Goal: Information Seeking & Learning: Compare options

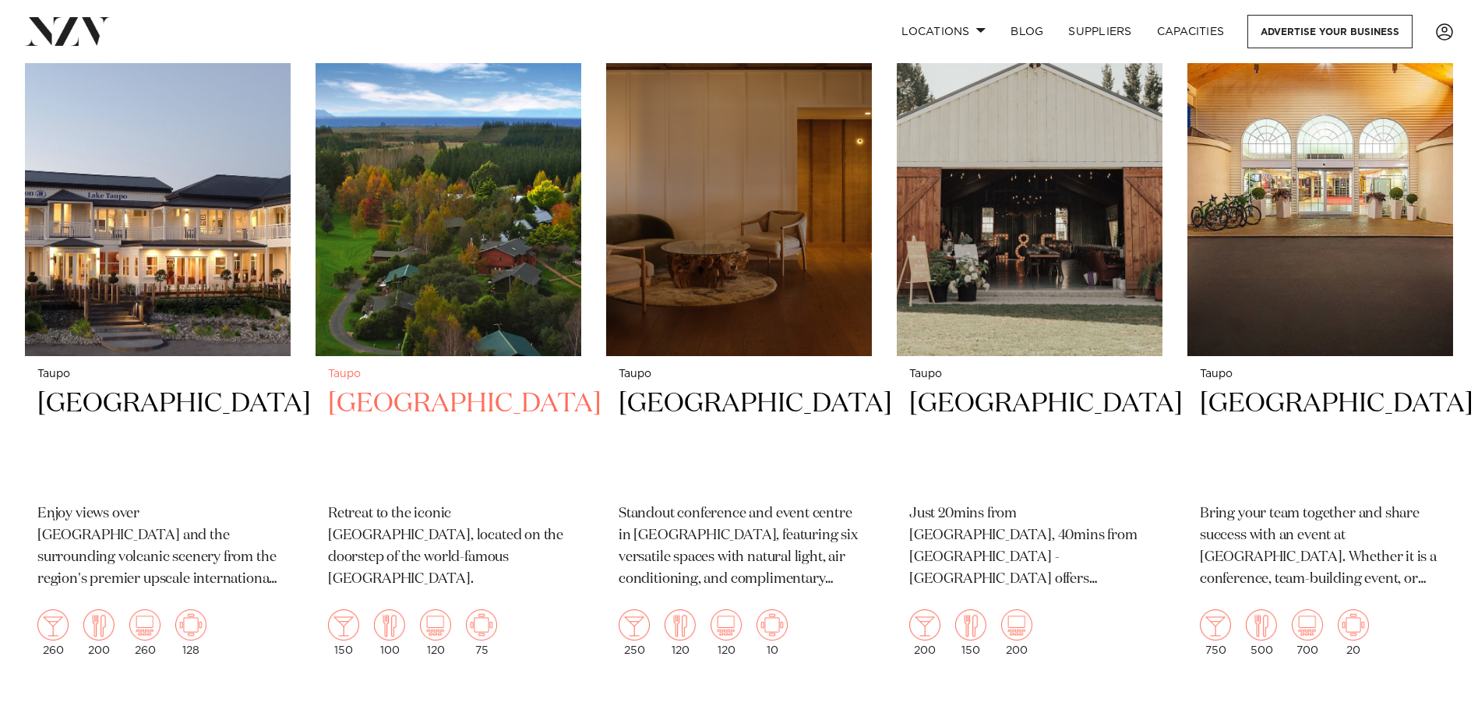
scroll to position [701, 0]
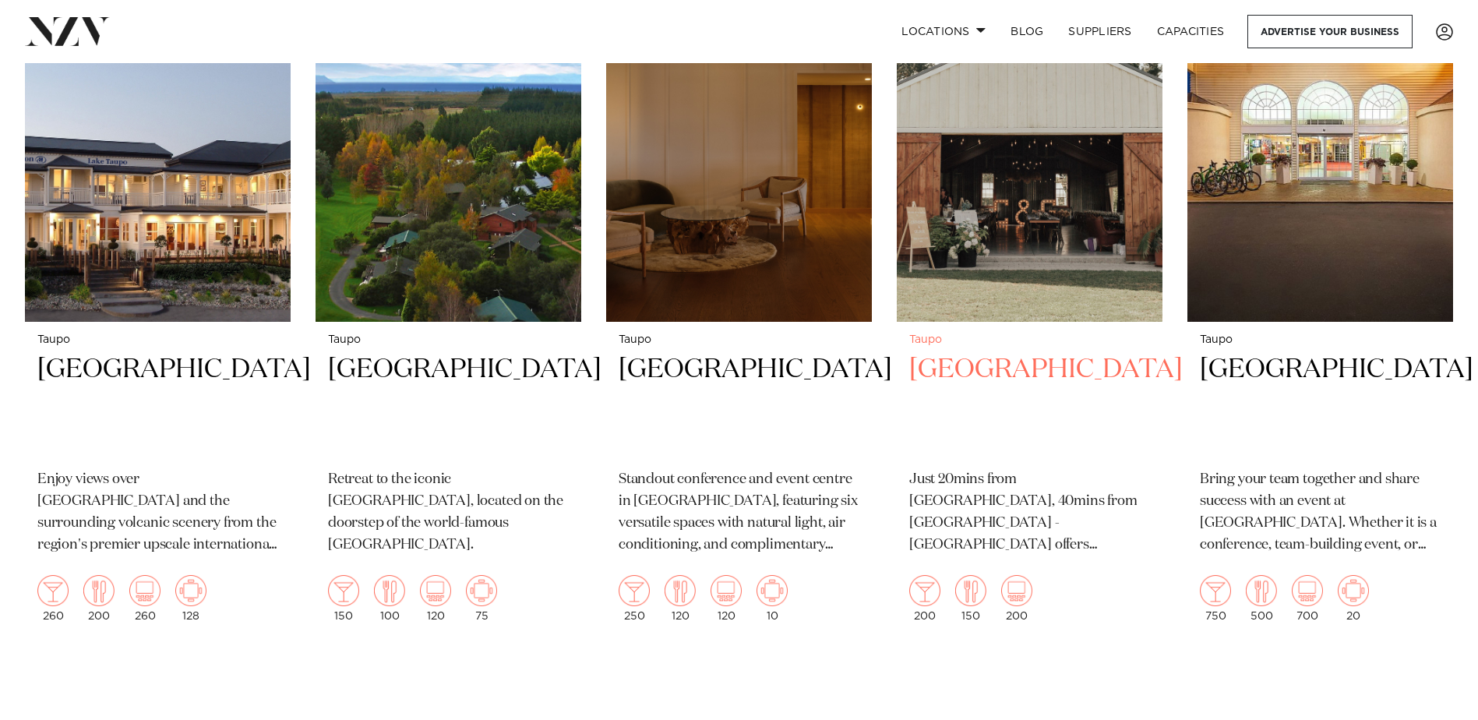
click at [1021, 373] on h2 "[GEOGRAPHIC_DATA]" at bounding box center [1029, 404] width 241 height 105
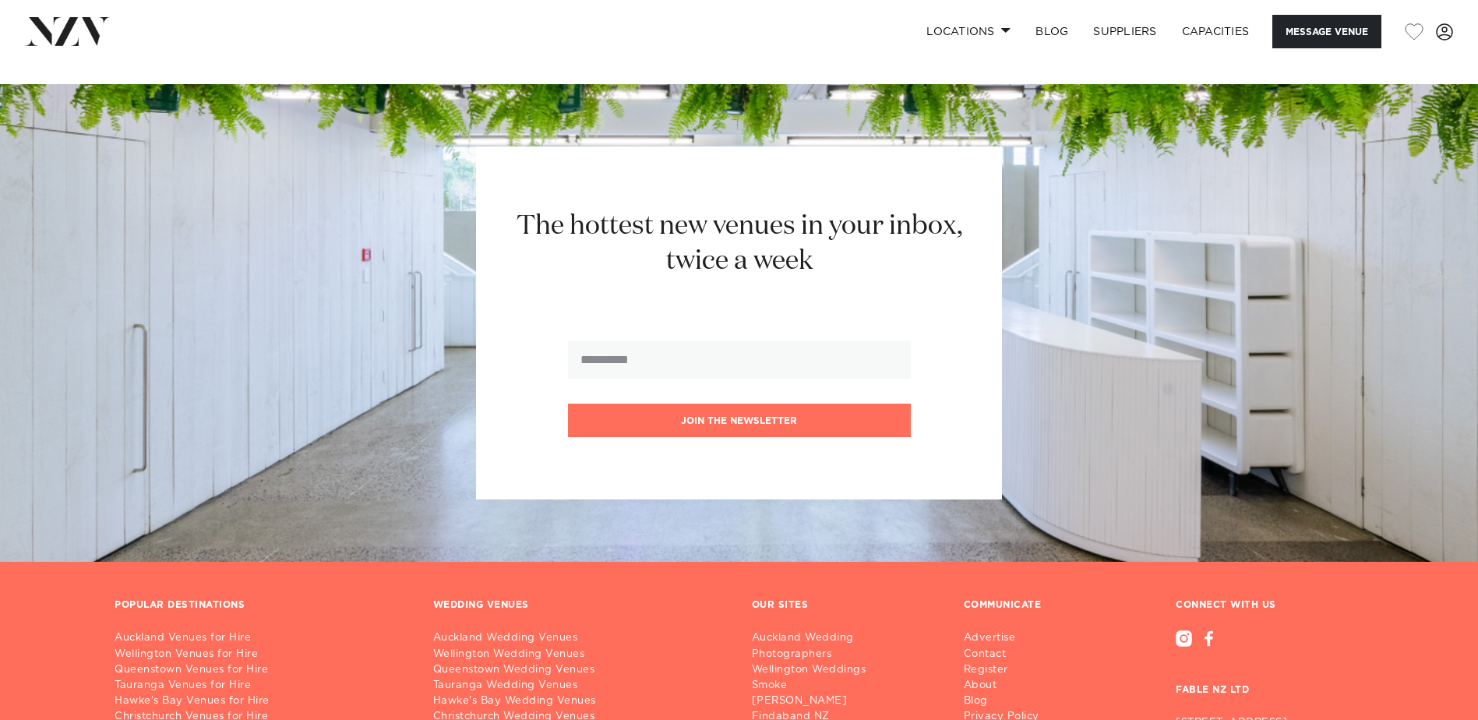
scroll to position [1948, 0]
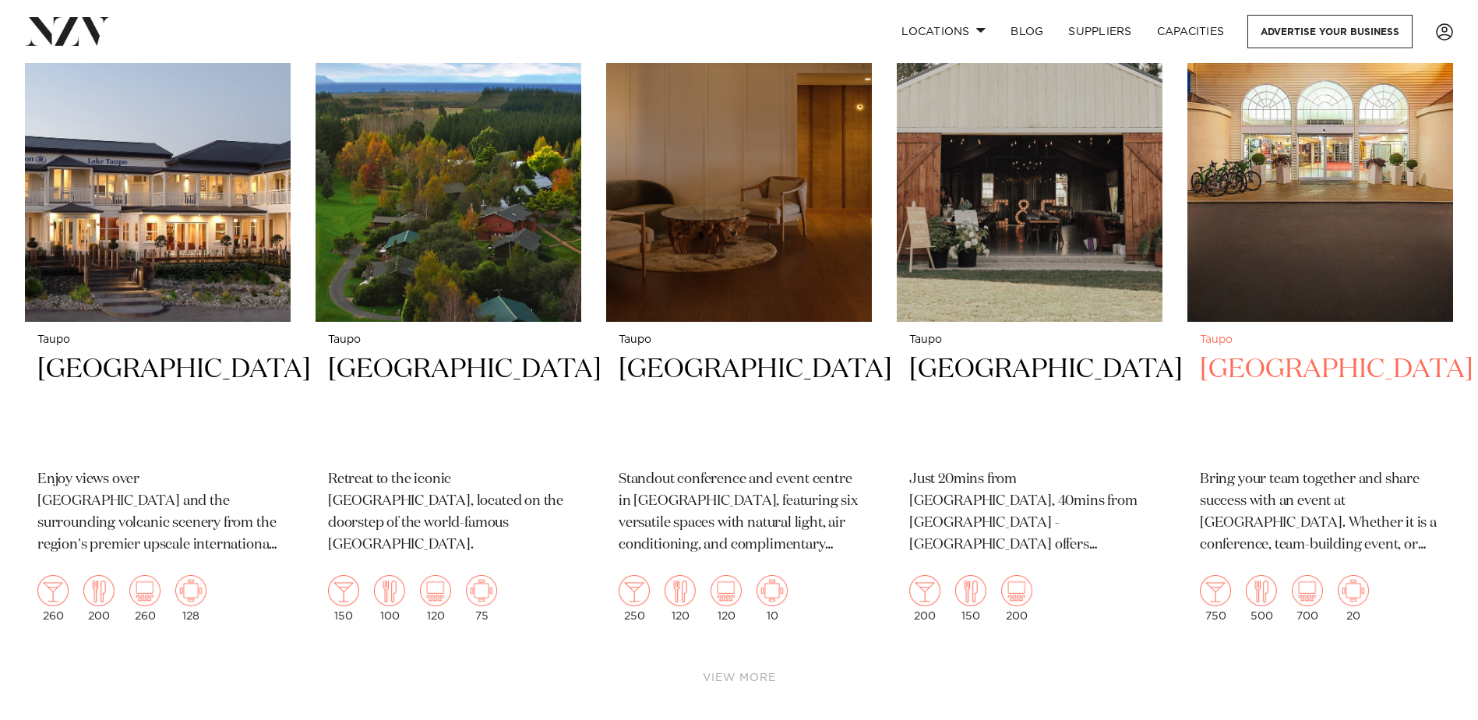
click at [1326, 375] on h2 "Wairakei Resort" at bounding box center [1320, 404] width 241 height 105
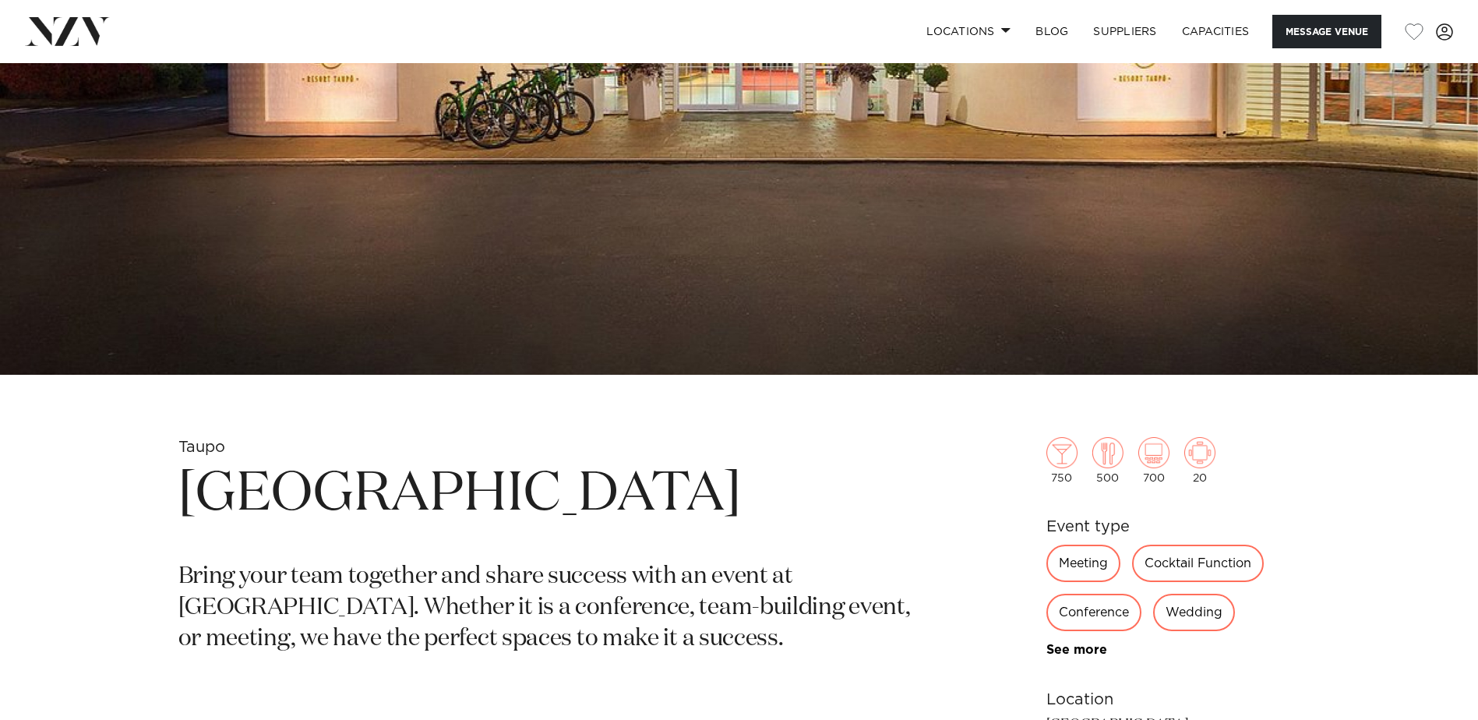
scroll to position [468, 0]
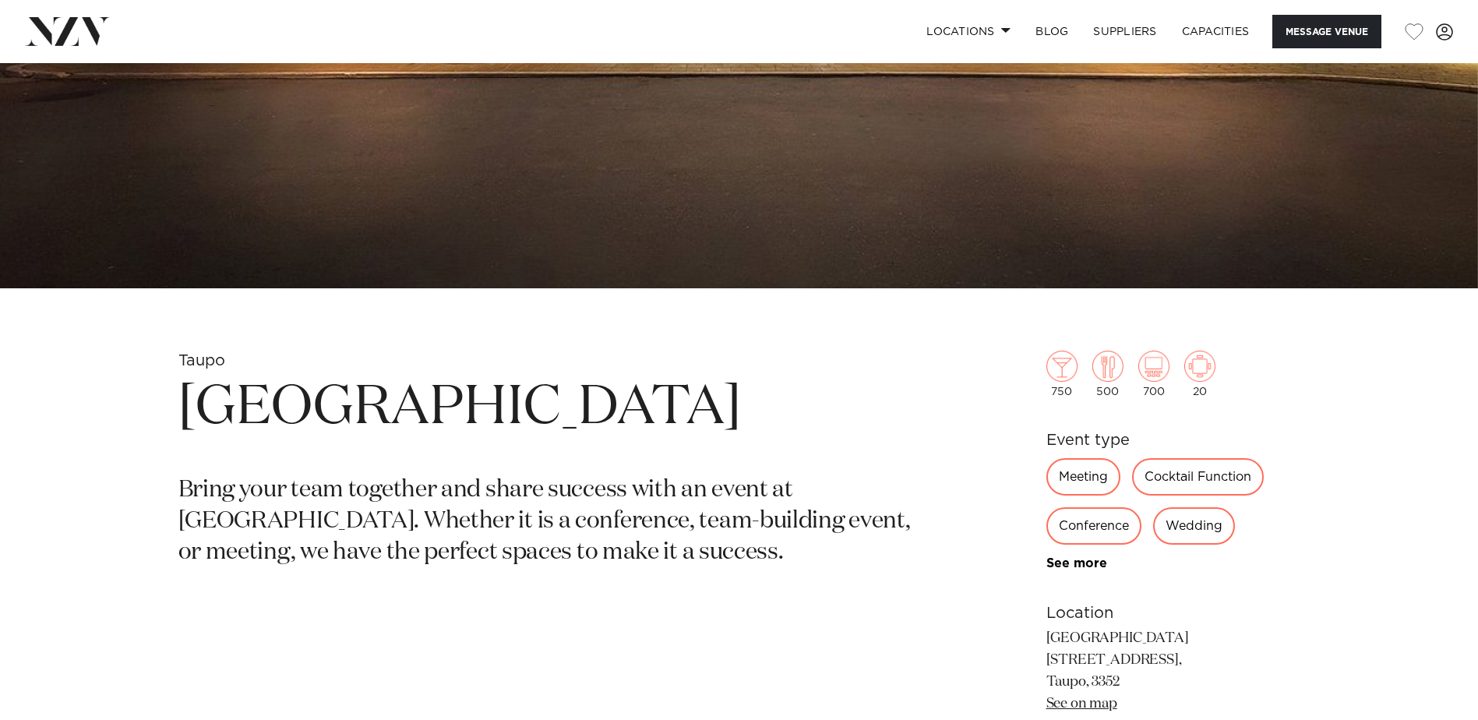
click at [1096, 525] on div "Conference" at bounding box center [1094, 525] width 95 height 37
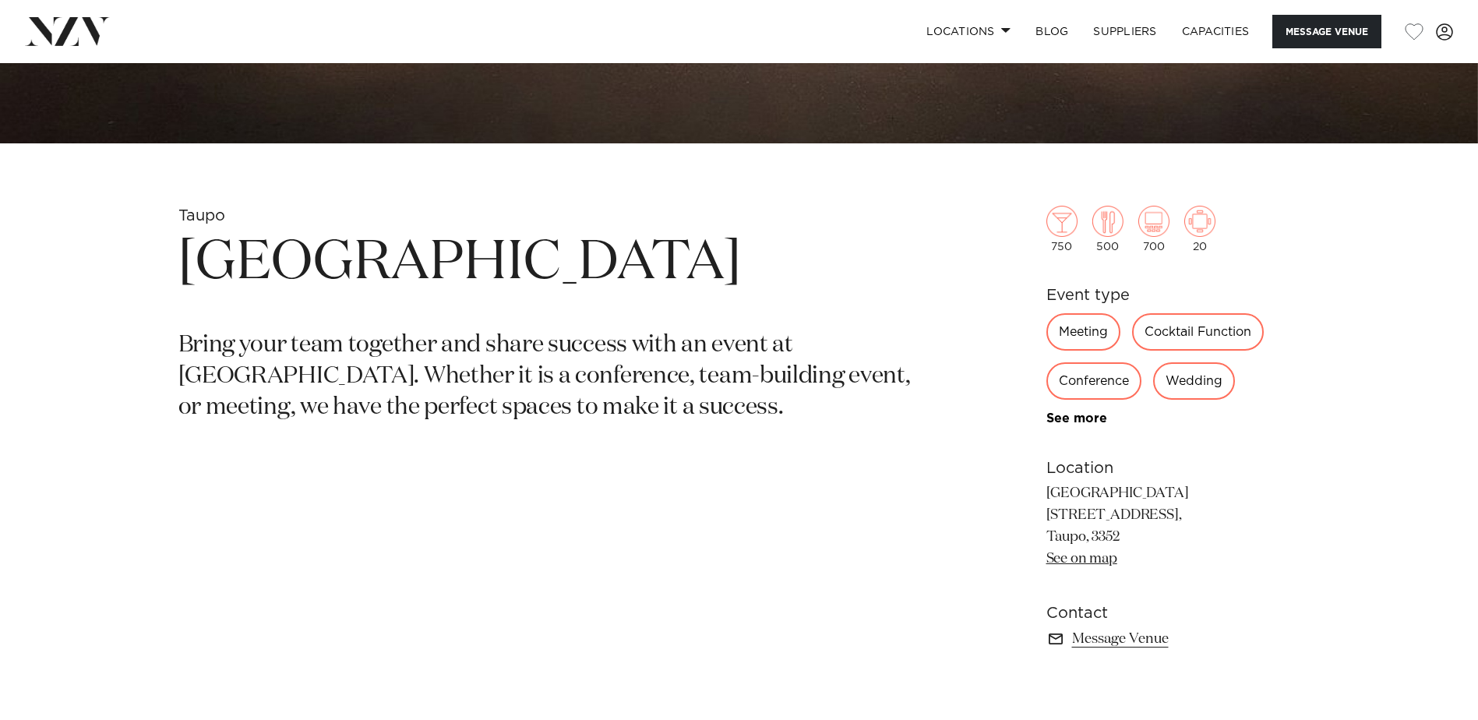
scroll to position [623, 0]
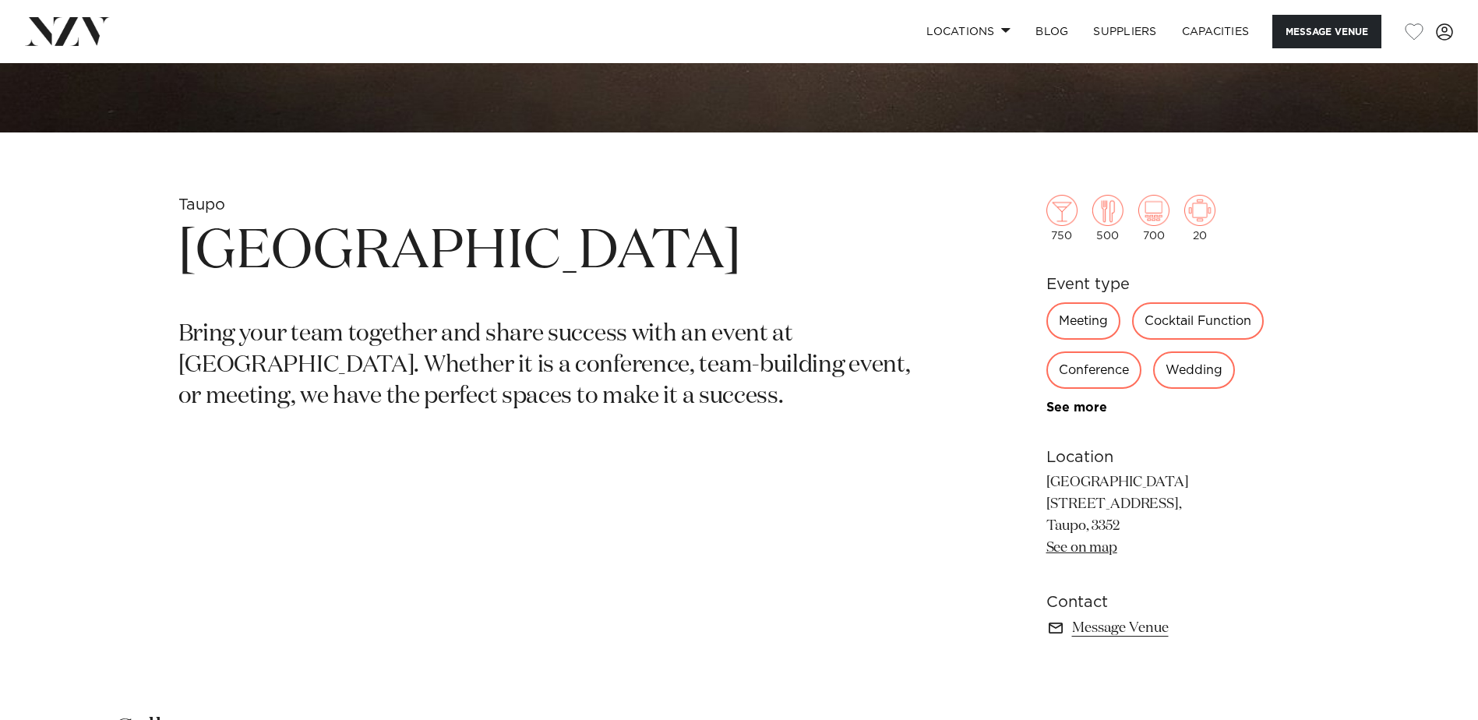
click at [1107, 547] on link "See on map" at bounding box center [1082, 548] width 71 height 14
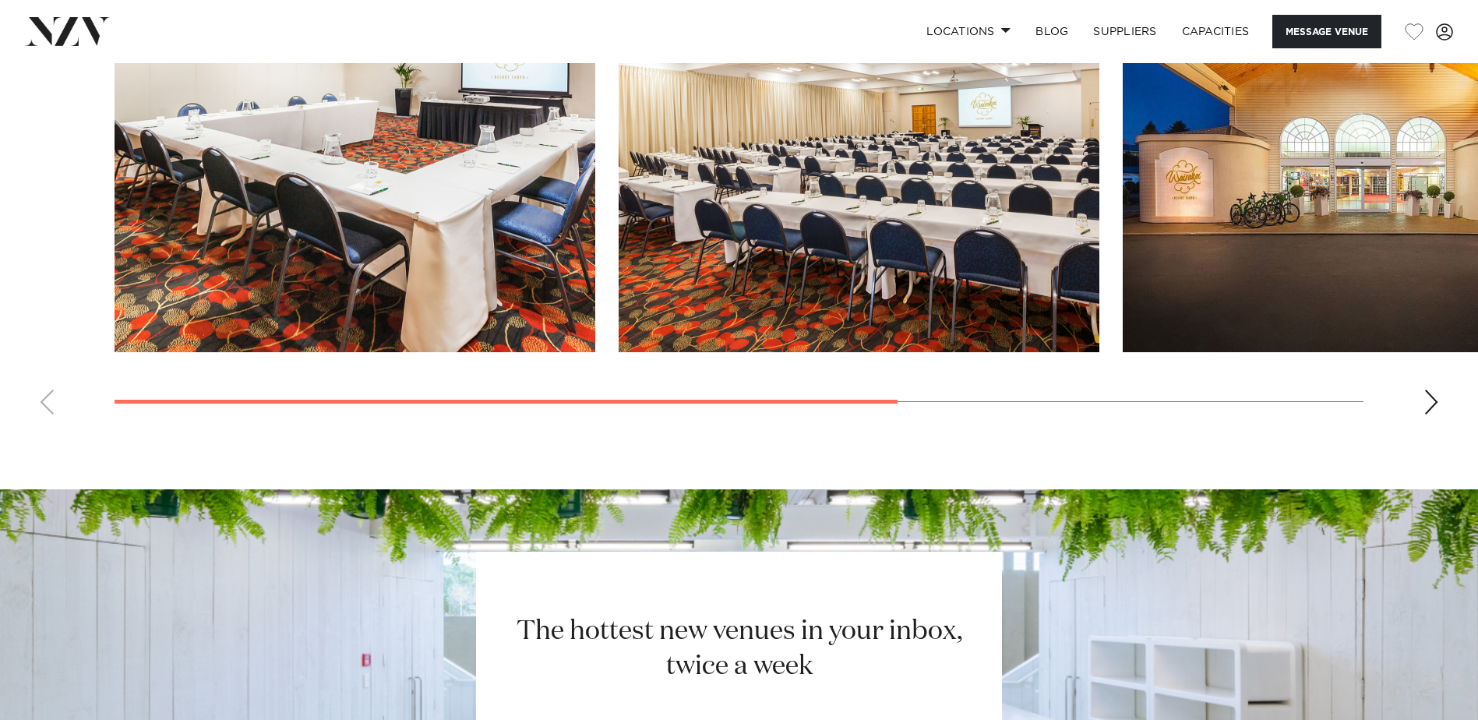
scroll to position [1714, 0]
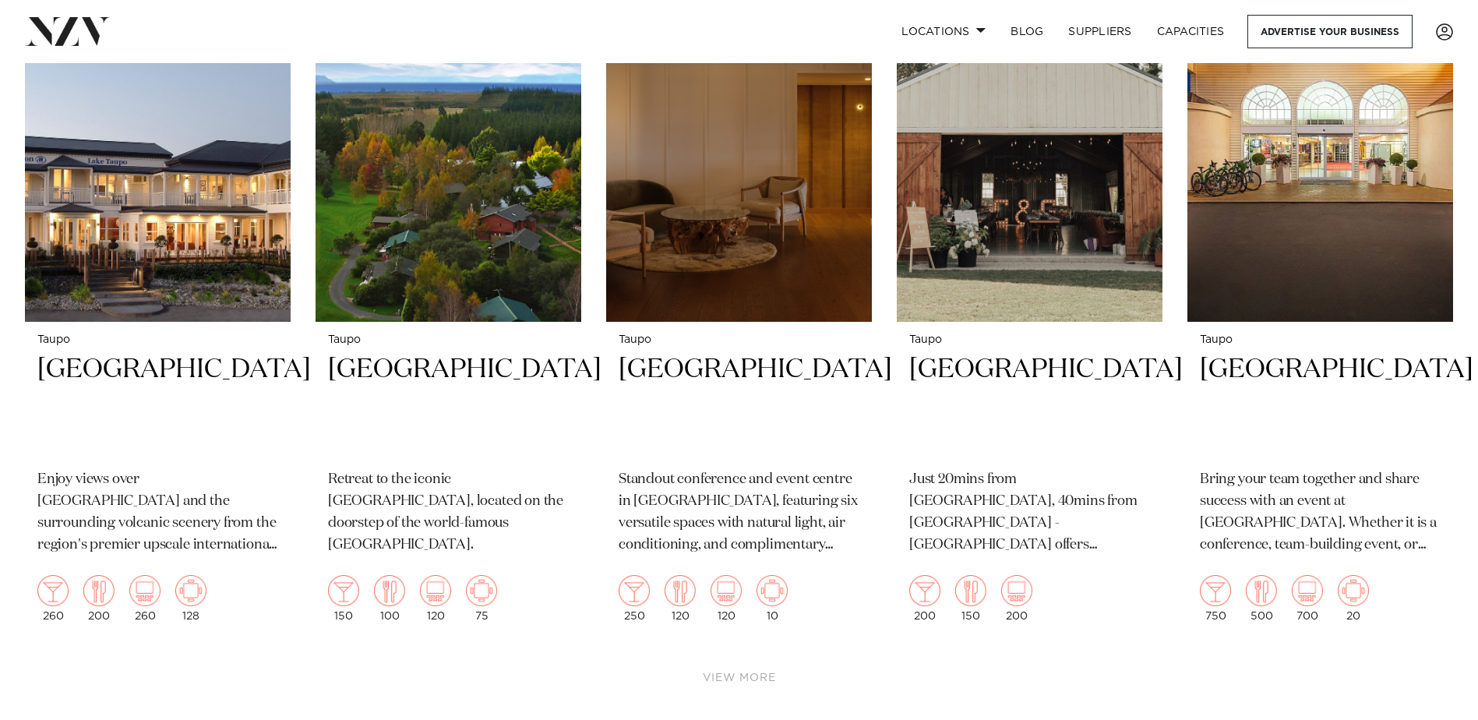
scroll to position [701, 0]
click at [768, 367] on h2 "[GEOGRAPHIC_DATA]" at bounding box center [739, 404] width 241 height 105
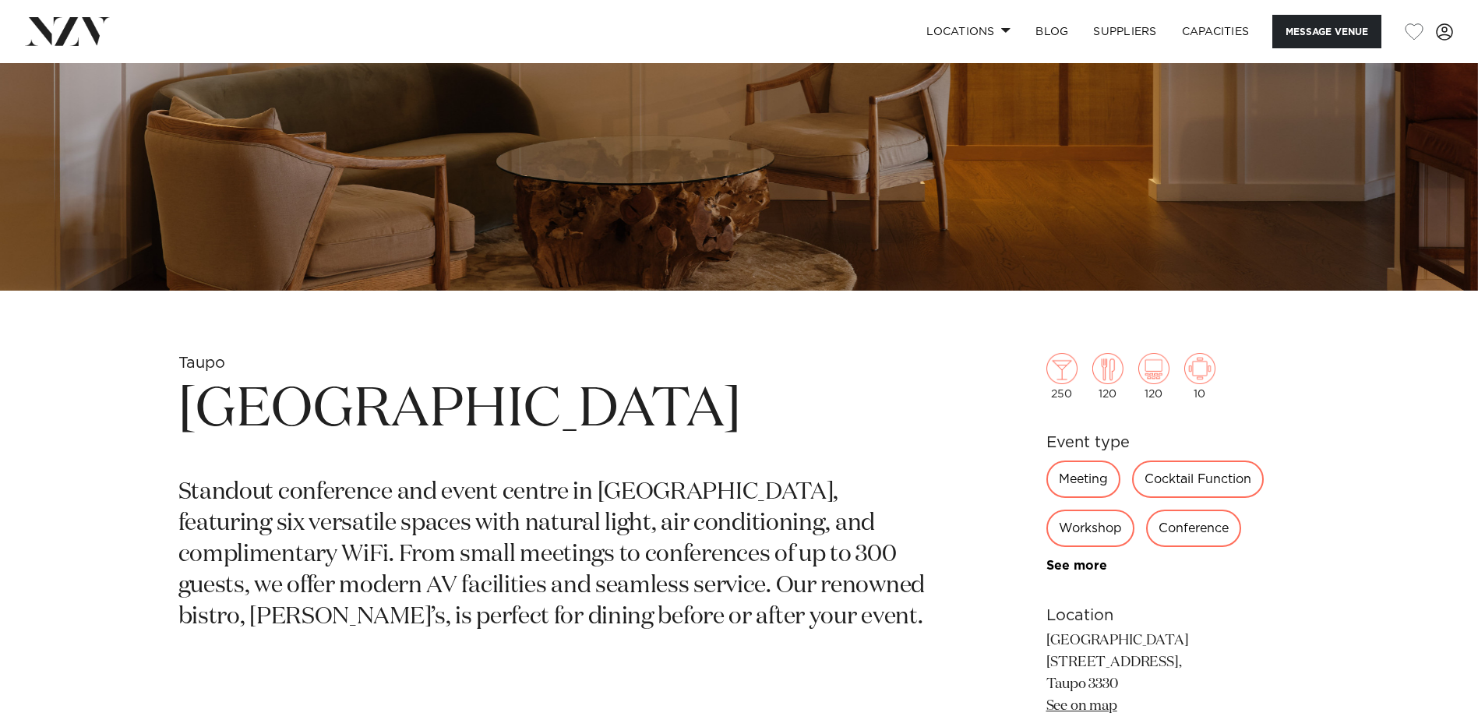
scroll to position [468, 0]
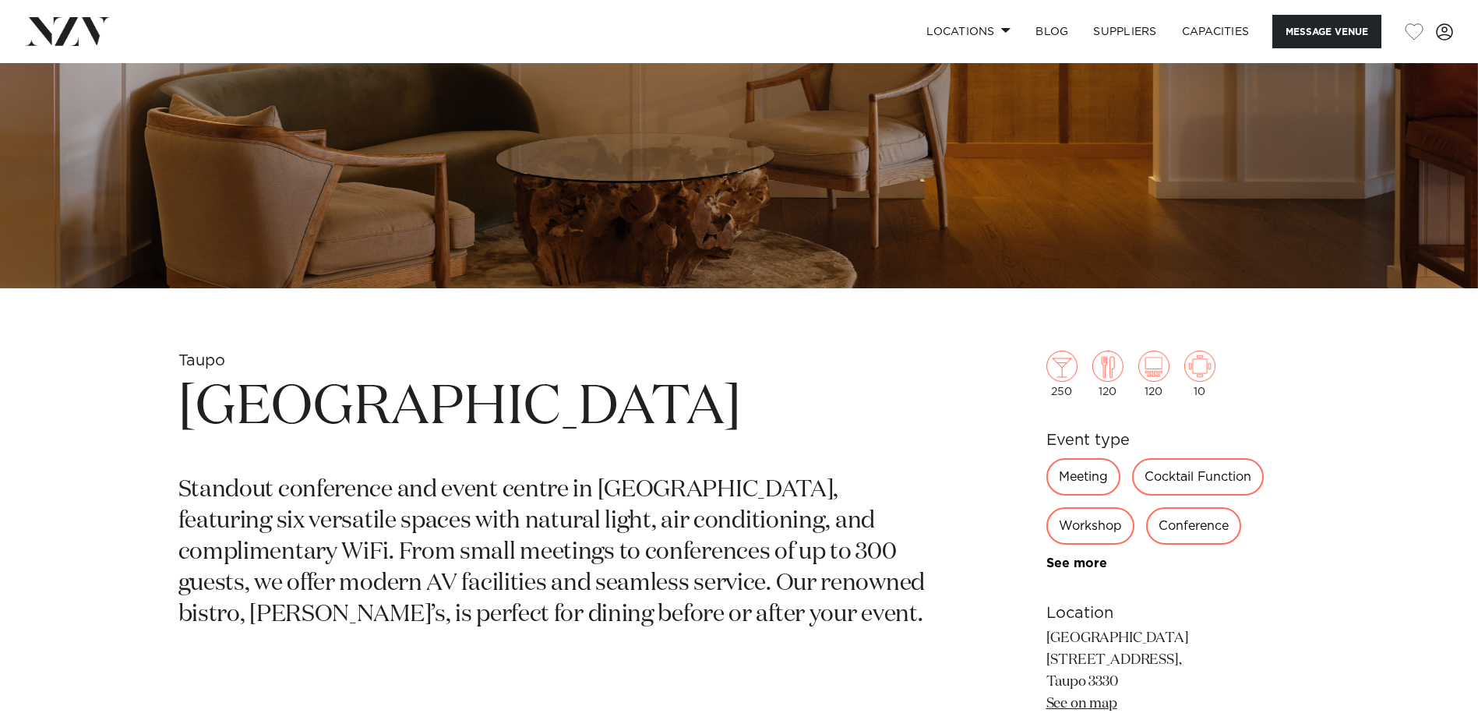
click at [1216, 530] on div "Conference" at bounding box center [1193, 525] width 95 height 37
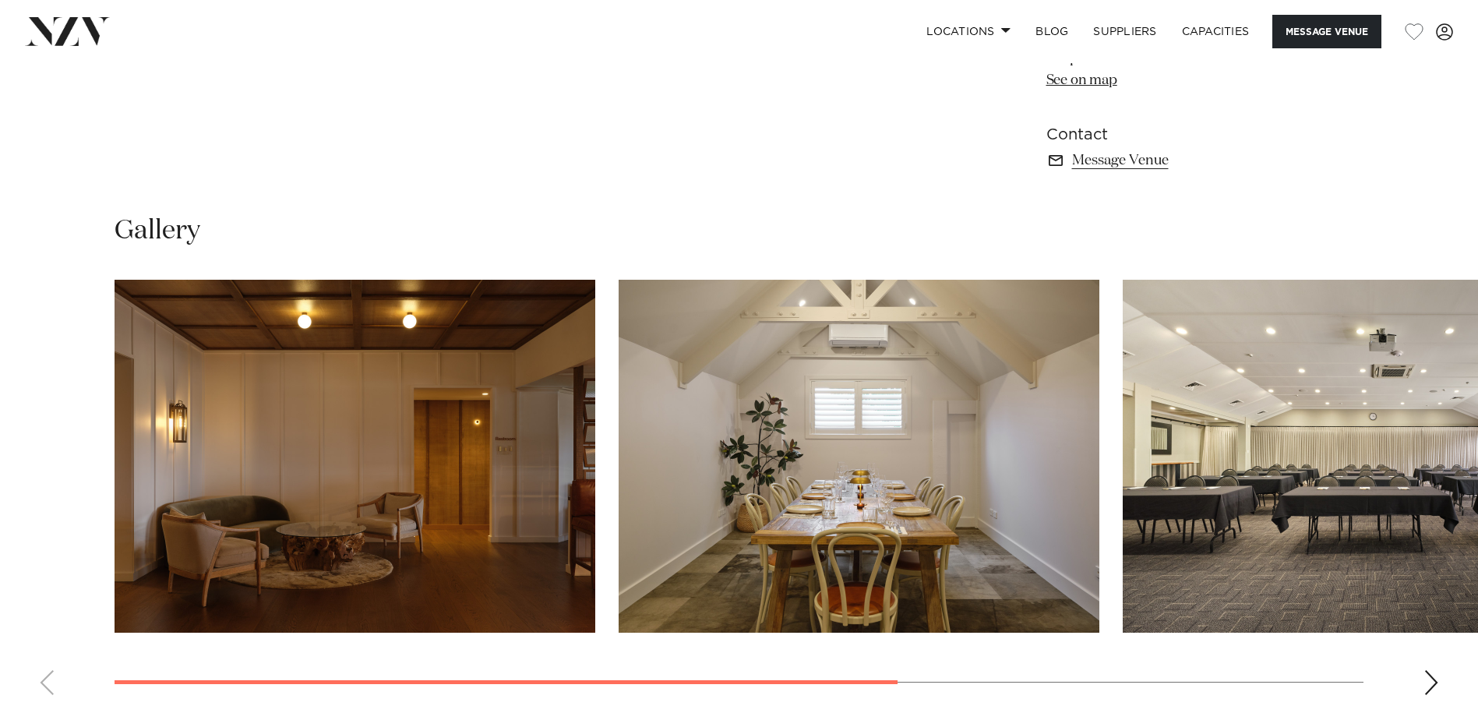
scroll to position [935, 0]
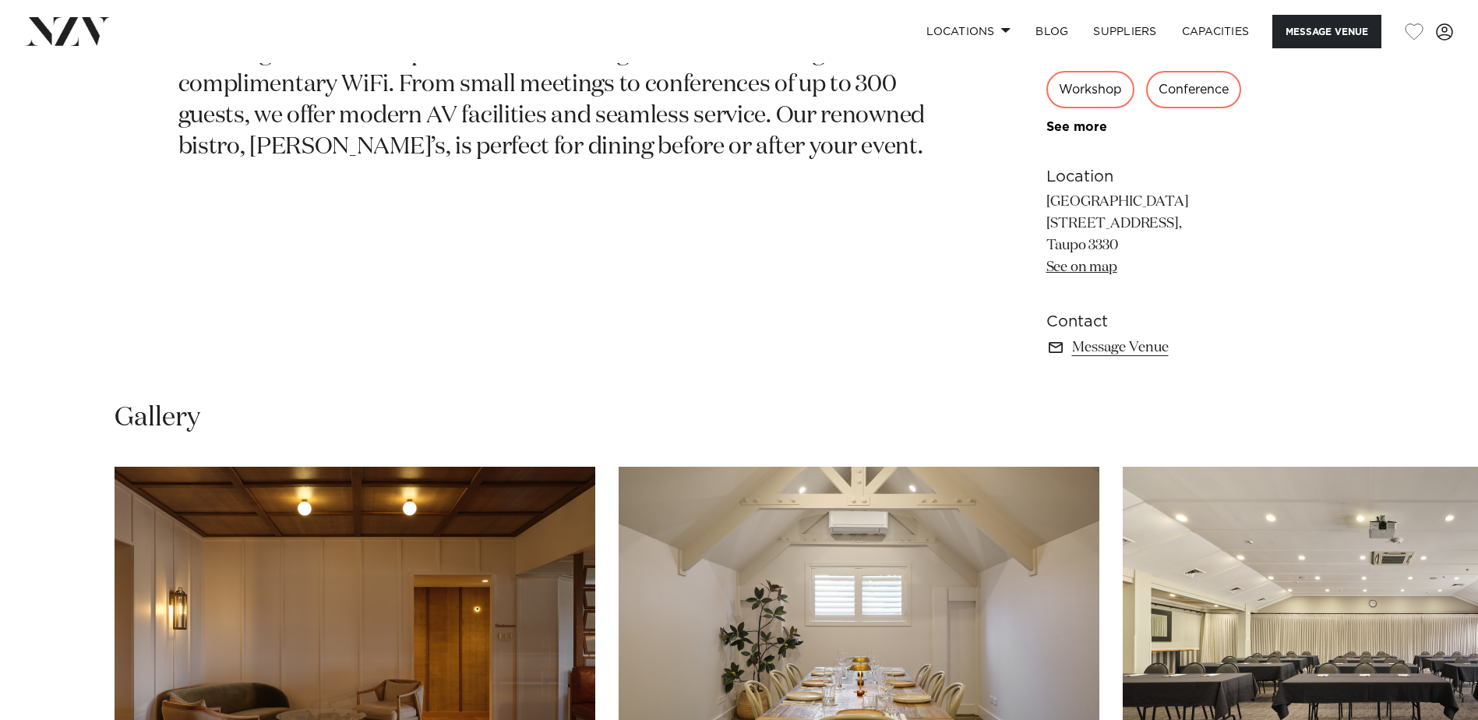
click at [1081, 91] on div "Workshop" at bounding box center [1091, 89] width 88 height 37
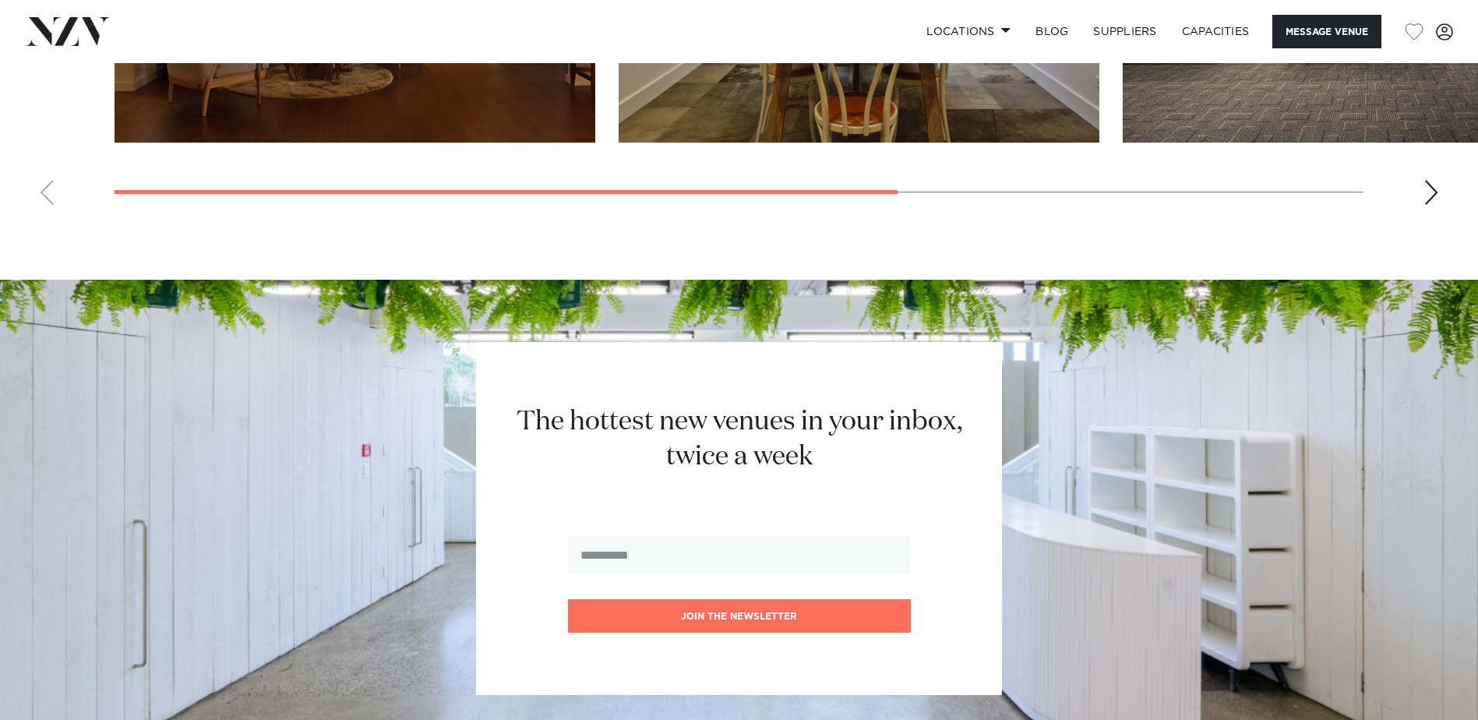
scroll to position [1499, 0]
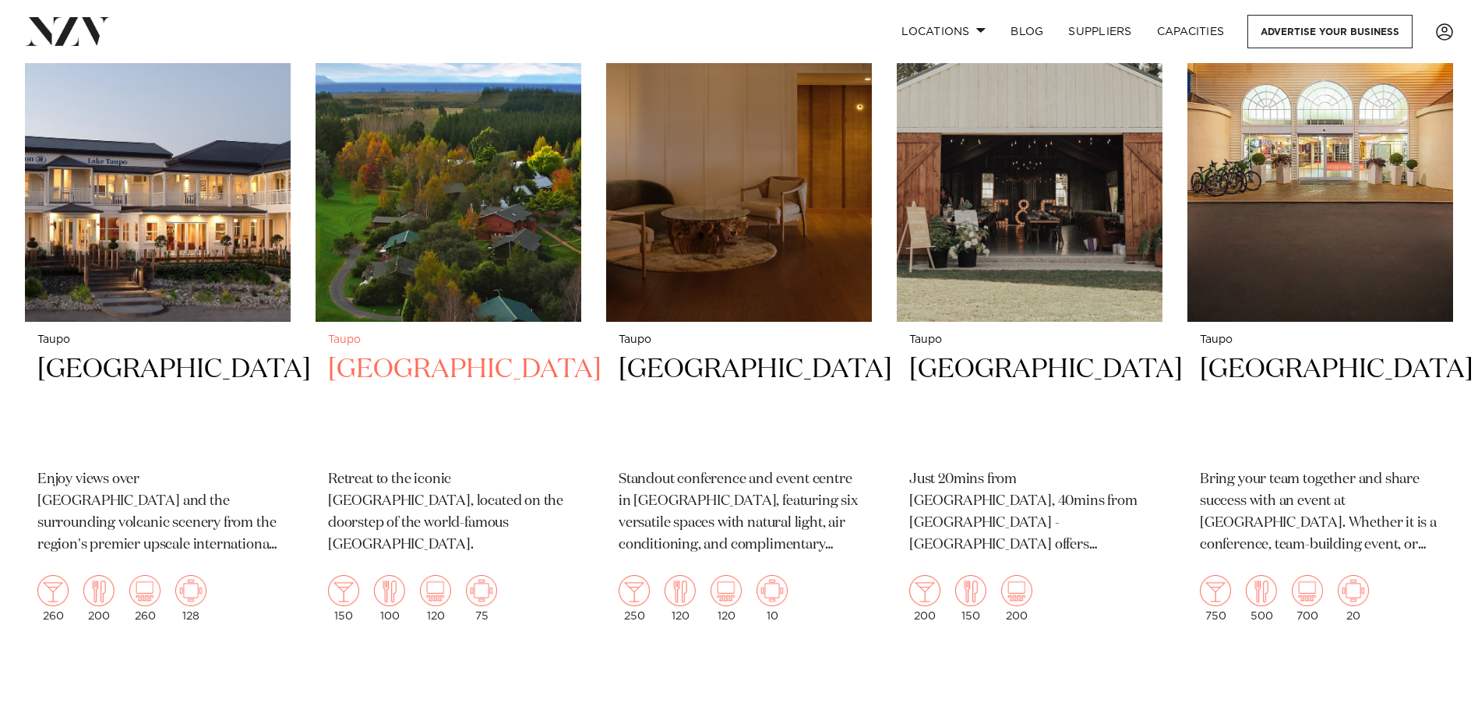
click at [486, 368] on h2 "Tongariro Lodge" at bounding box center [448, 404] width 241 height 105
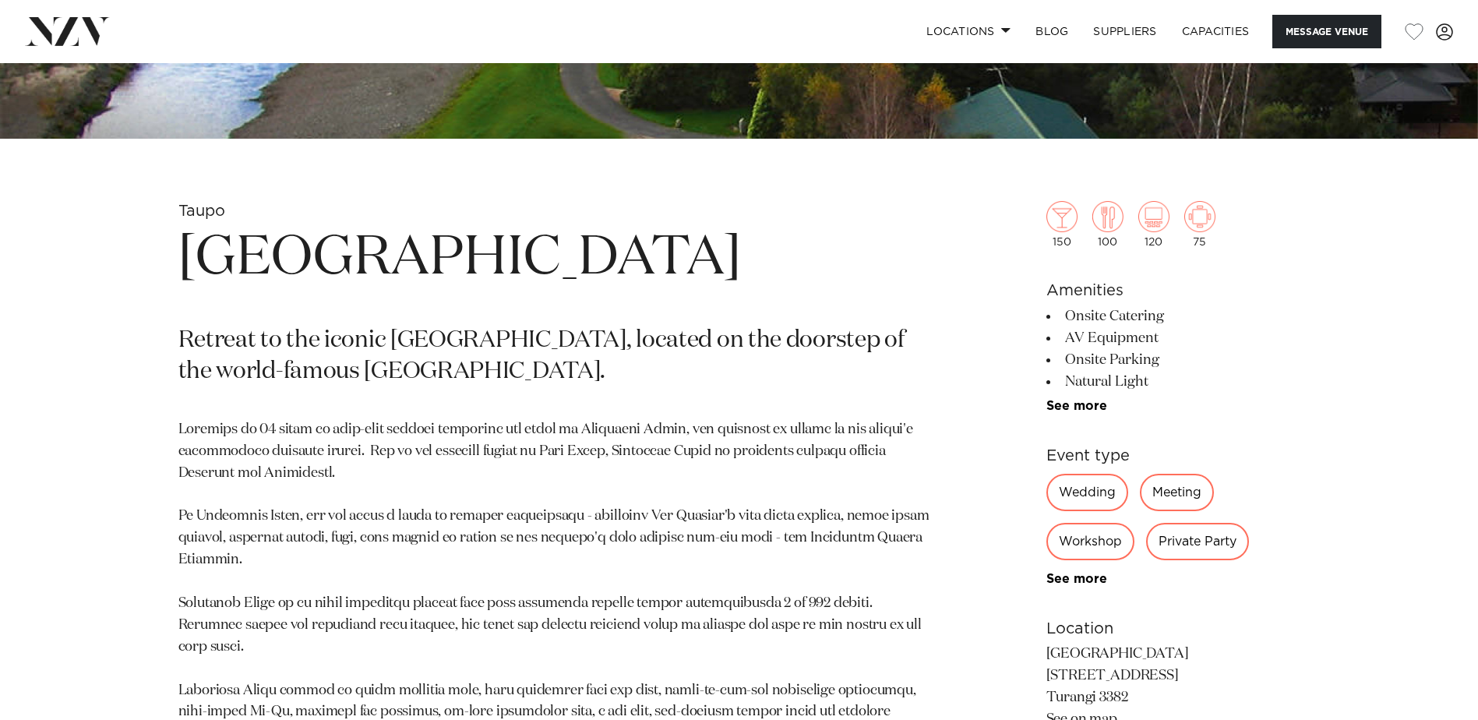
scroll to position [623, 0]
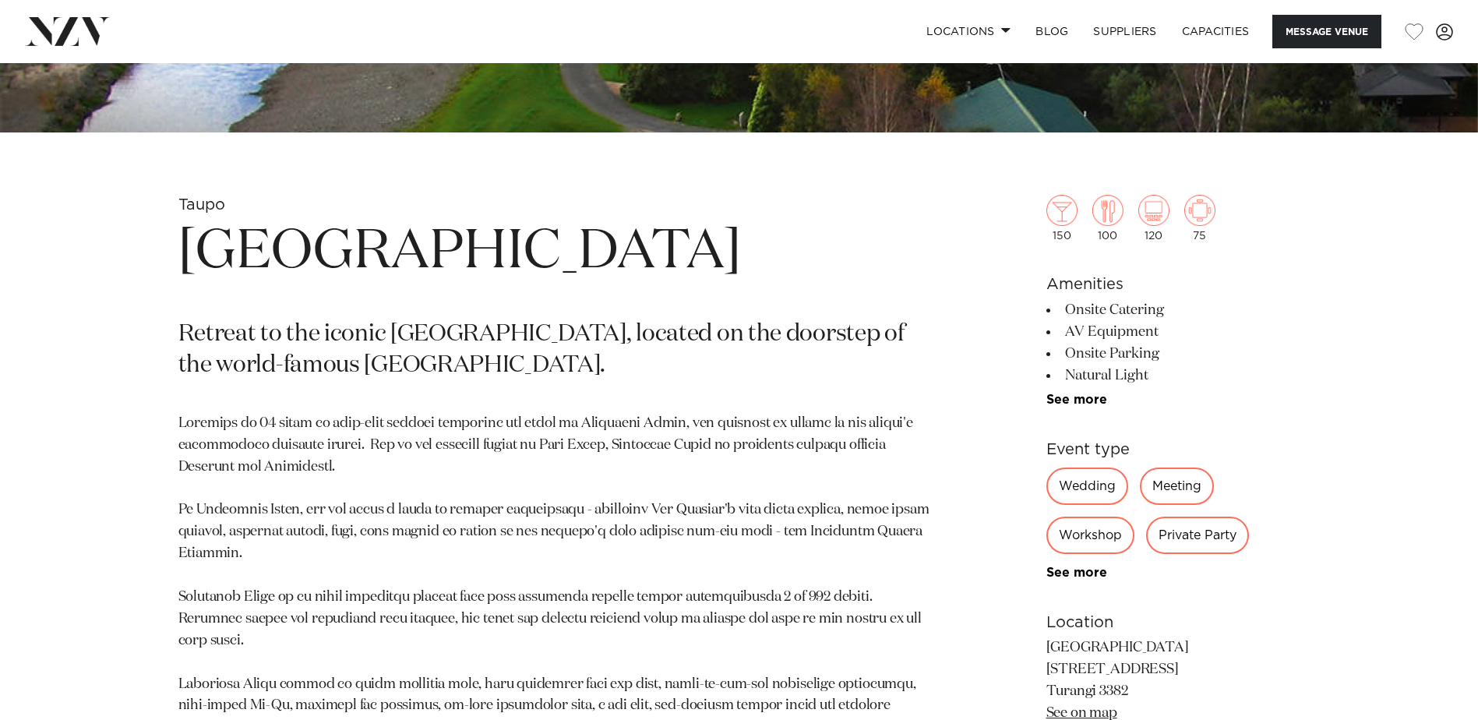
click at [1093, 535] on div "Workshop" at bounding box center [1091, 535] width 88 height 37
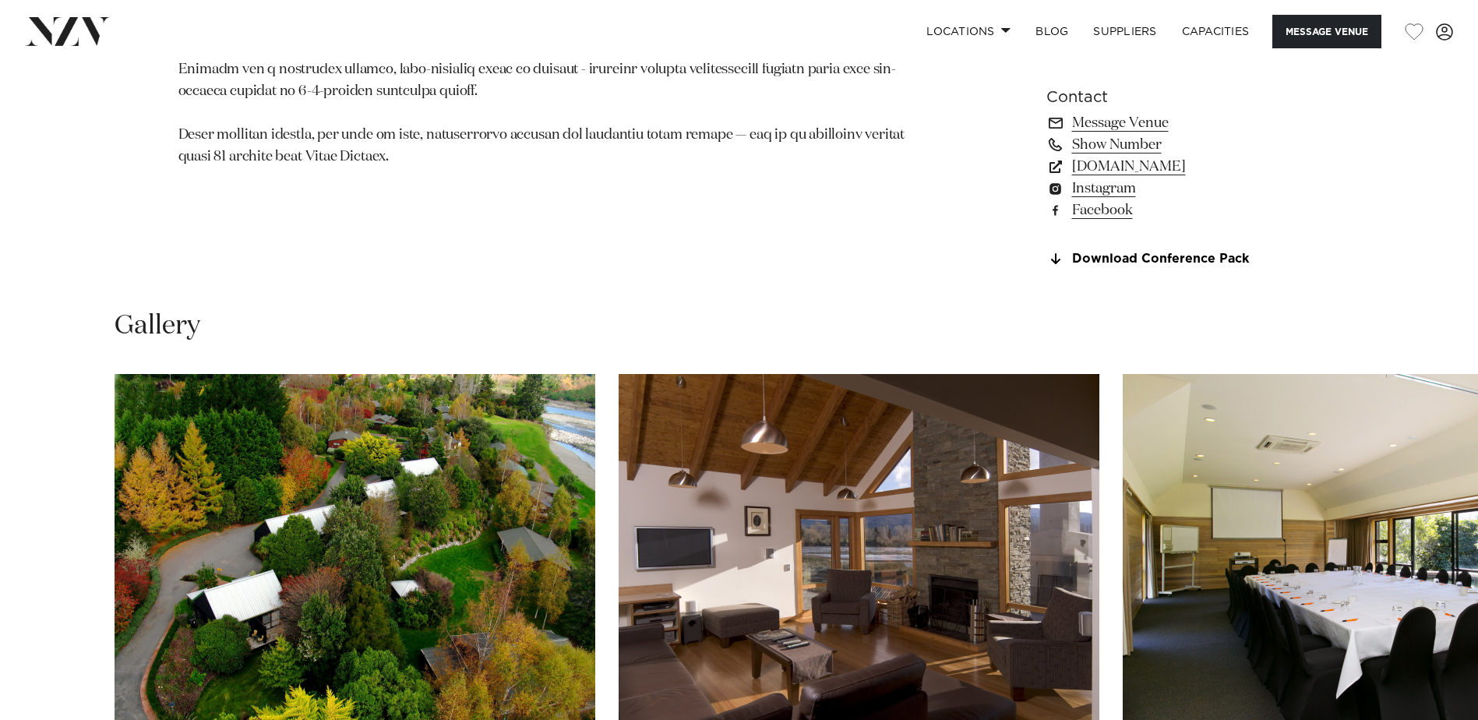
scroll to position [1559, 0]
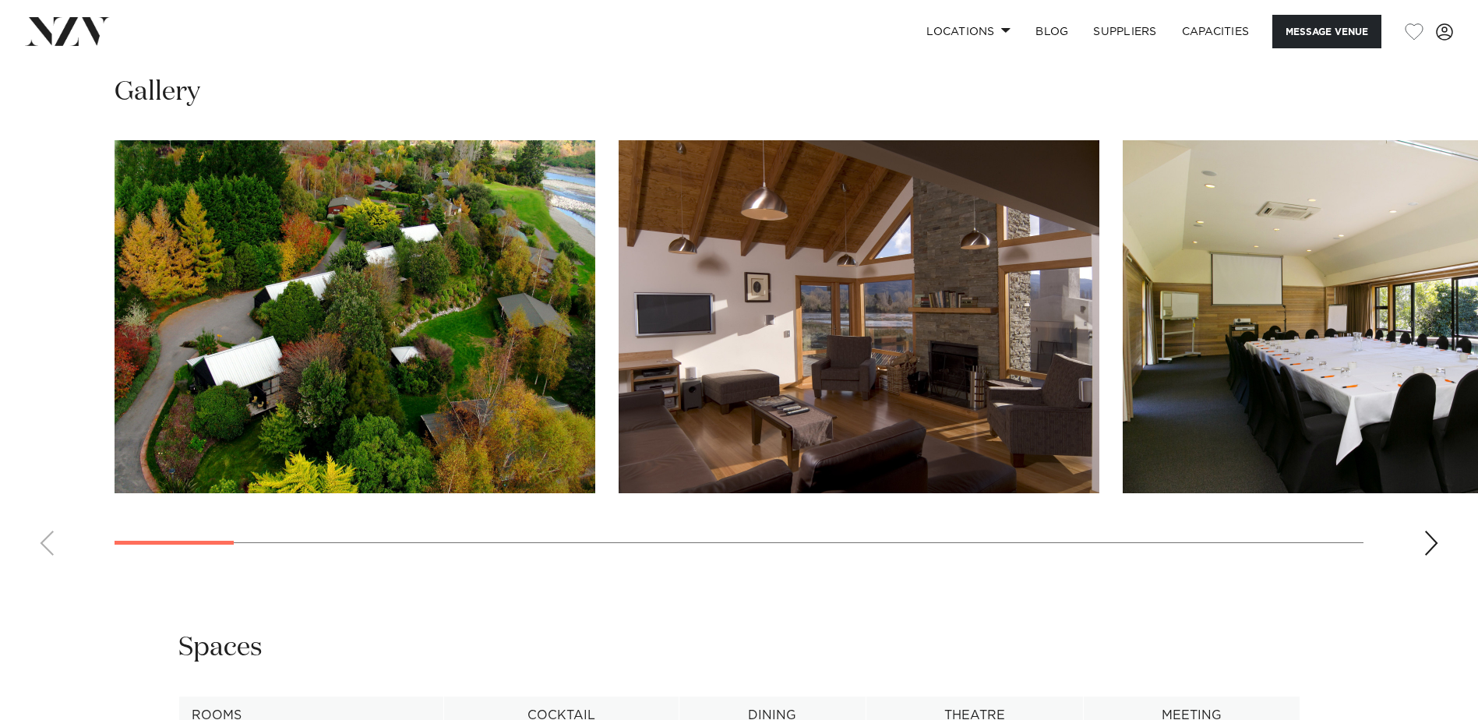
click at [1432, 543] on div "Next slide" at bounding box center [1432, 543] width 16 height 25
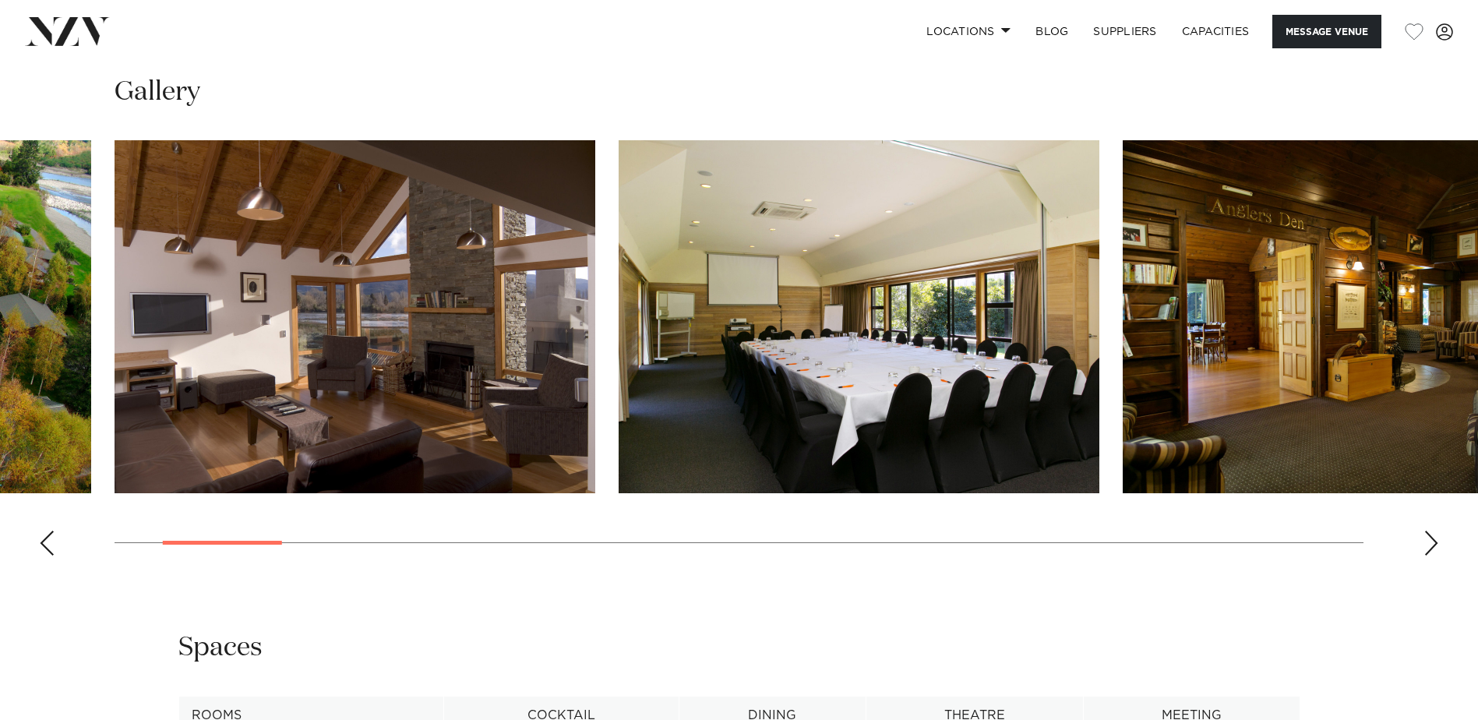
click at [1432, 542] on div "Next slide" at bounding box center [1432, 543] width 16 height 25
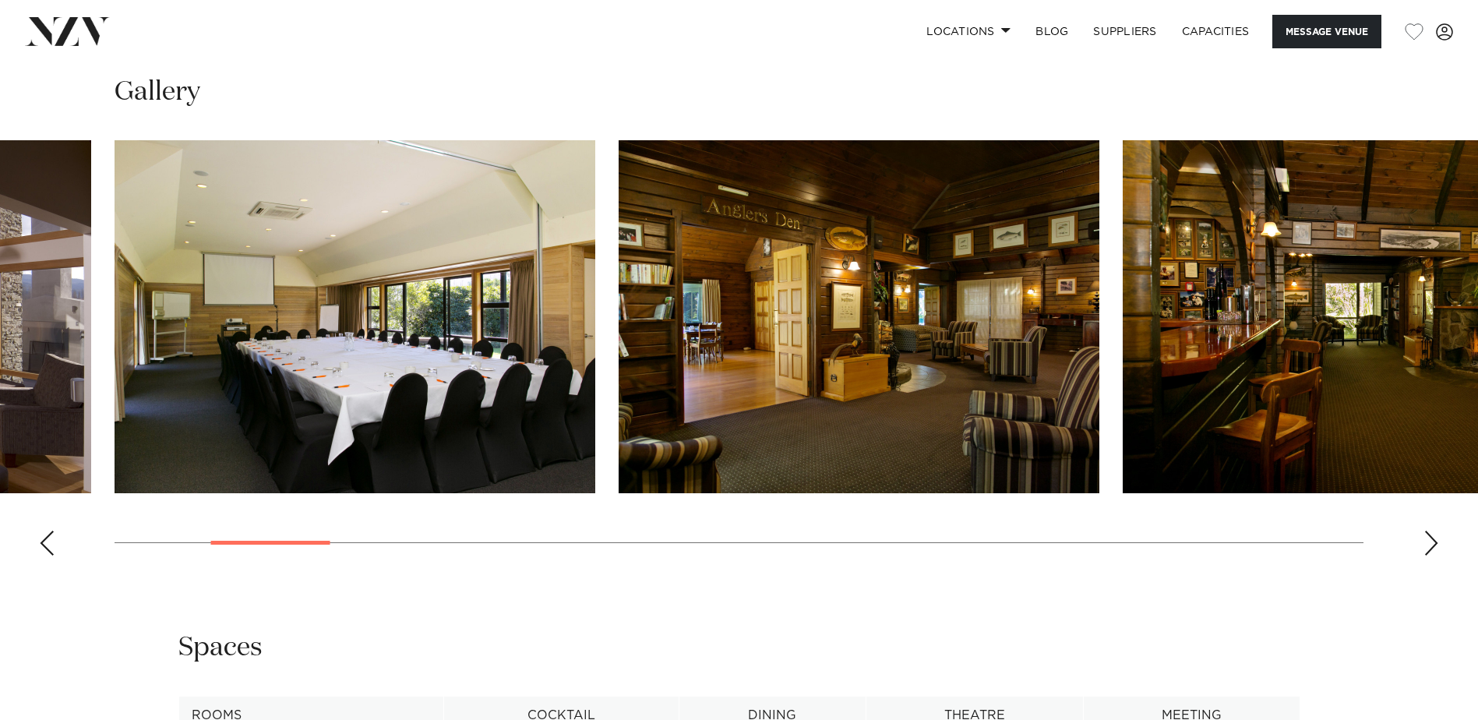
click at [1433, 542] on div "Next slide" at bounding box center [1432, 543] width 16 height 25
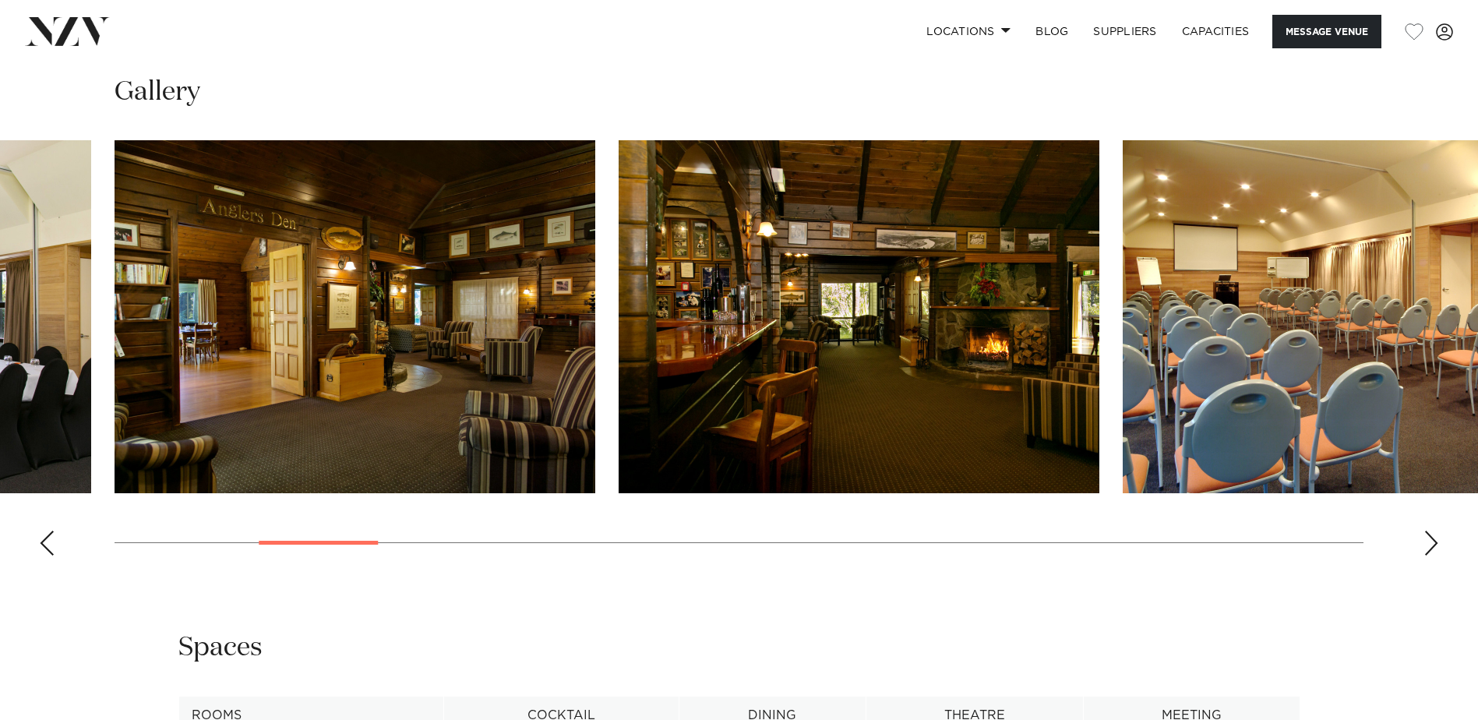
click at [1433, 542] on div "Next slide" at bounding box center [1432, 543] width 16 height 25
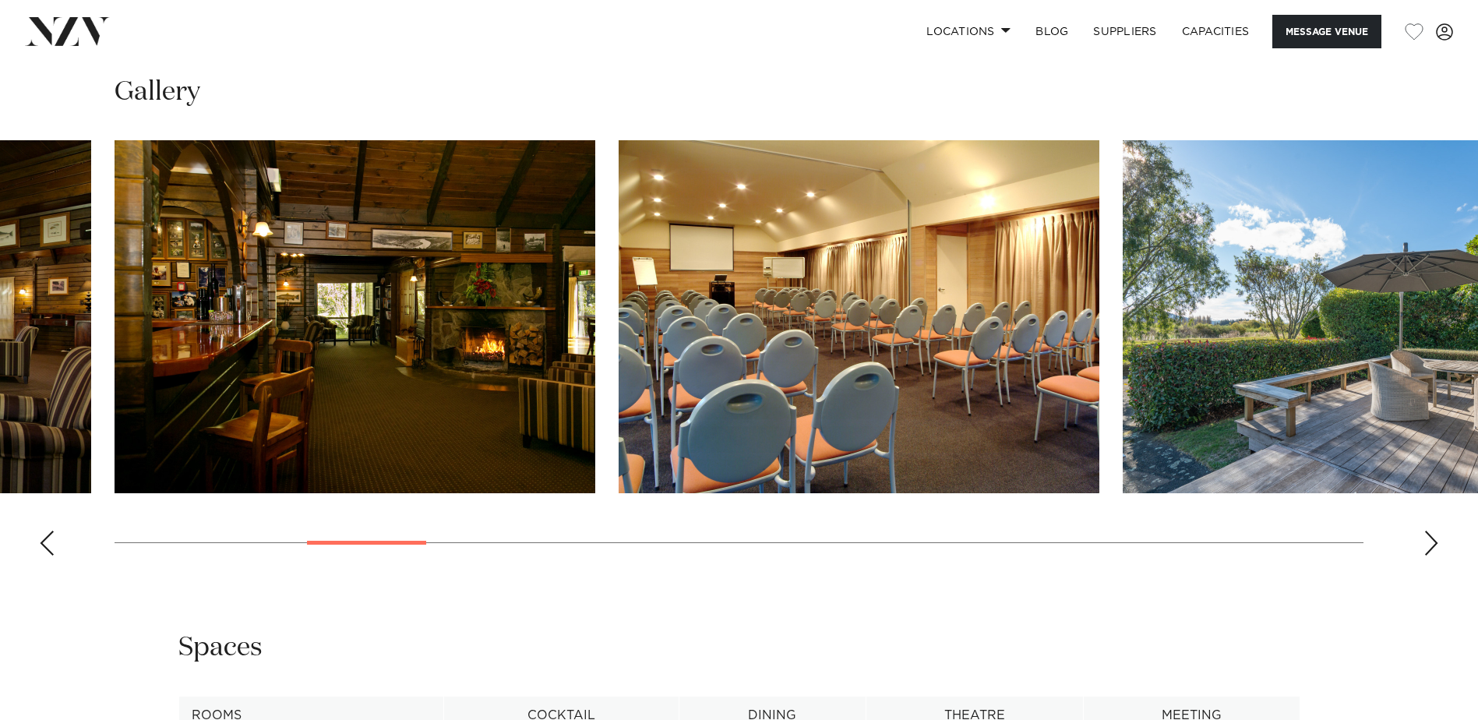
click at [1437, 539] on div "Next slide" at bounding box center [1432, 543] width 16 height 25
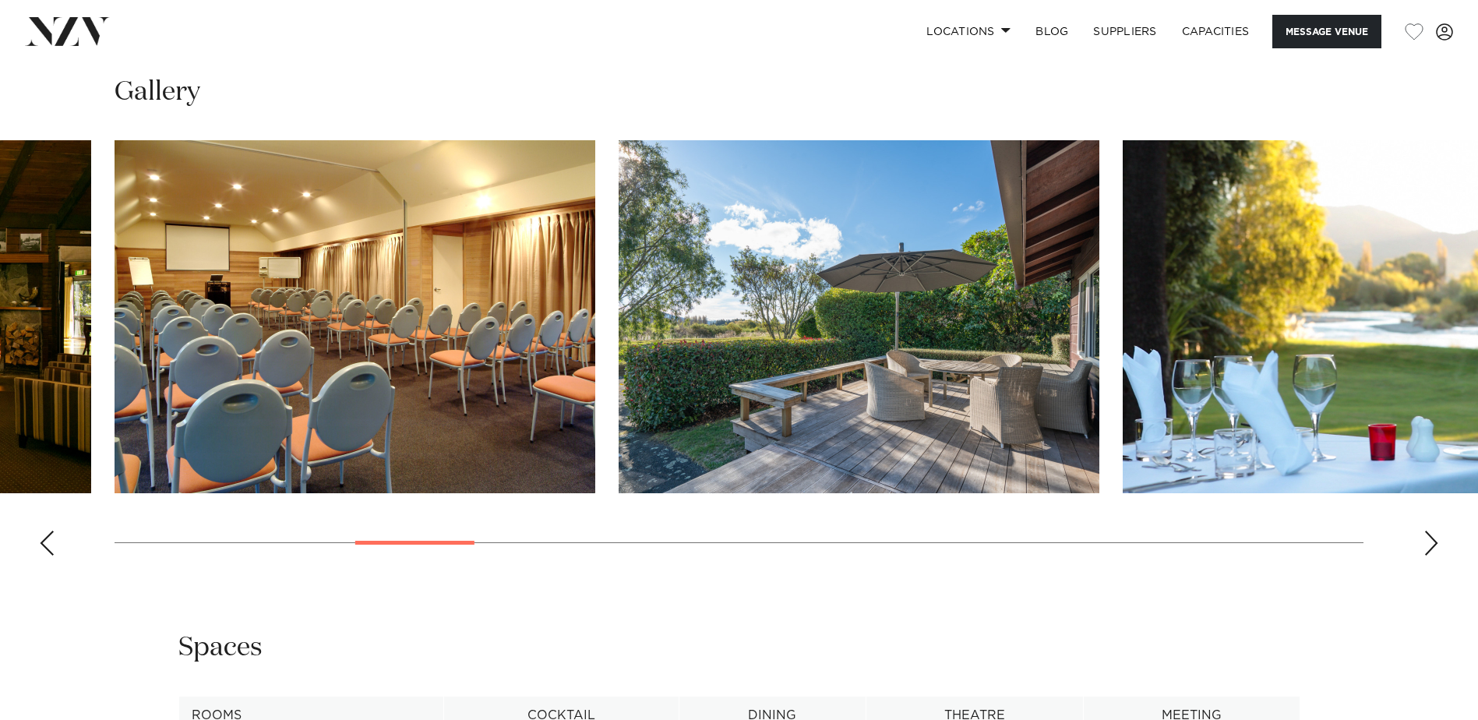
click at [1437, 539] on div "Next slide" at bounding box center [1432, 543] width 16 height 25
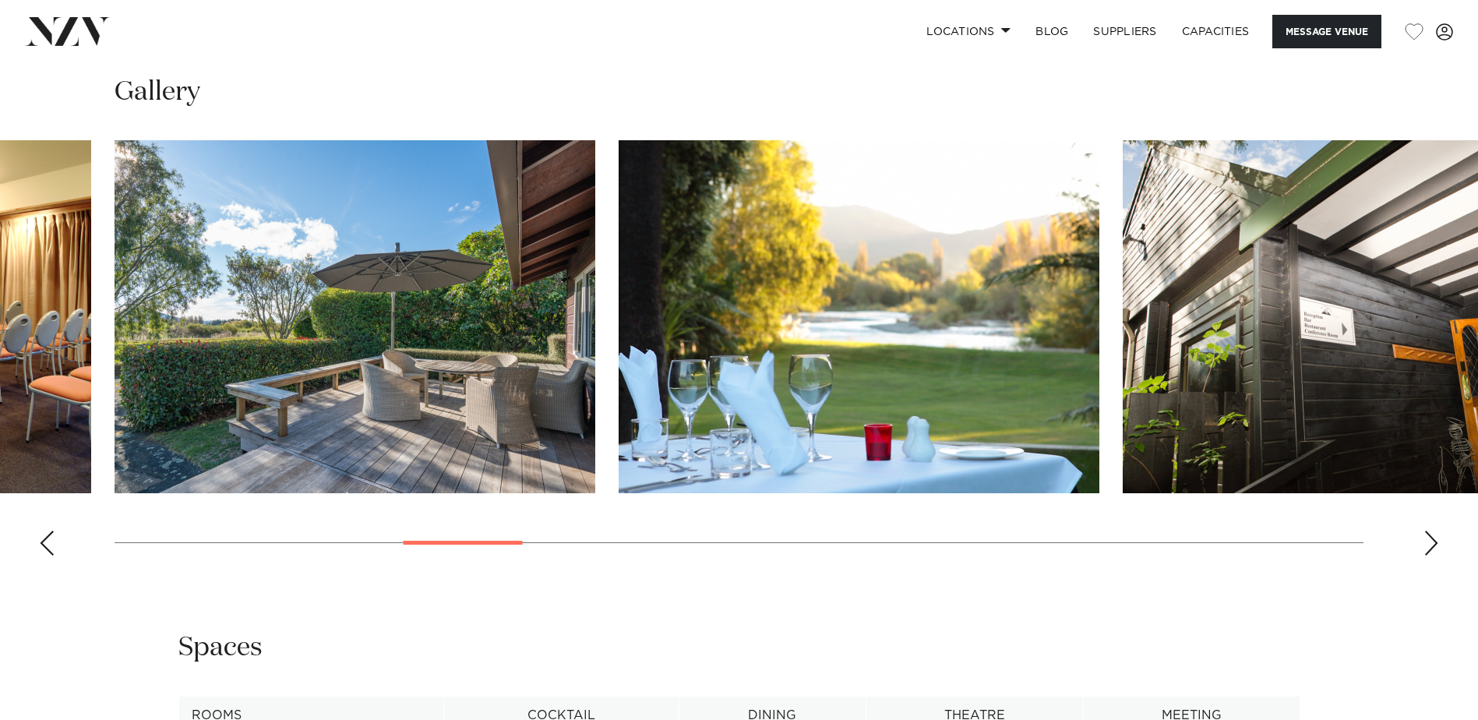
click at [1437, 539] on div "Next slide" at bounding box center [1432, 543] width 16 height 25
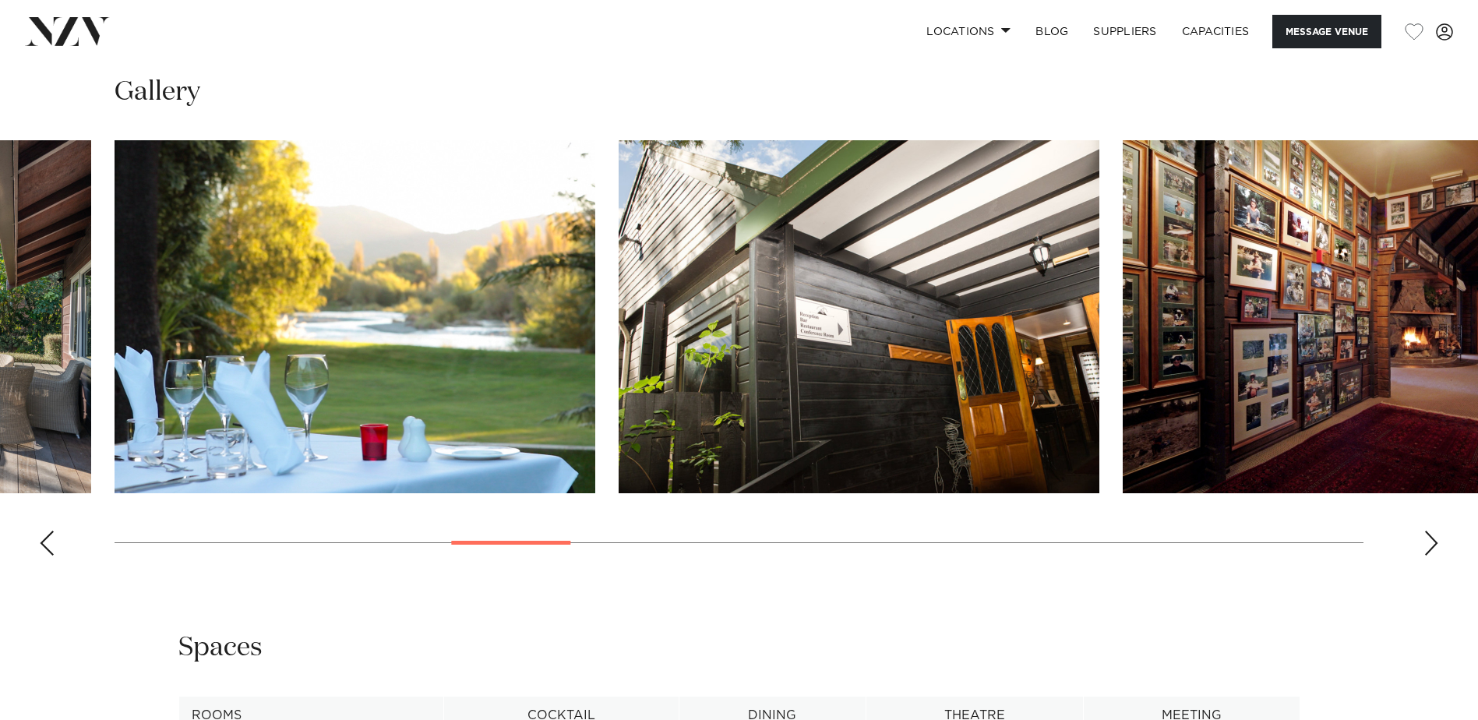
click at [1437, 538] on div "Next slide" at bounding box center [1432, 543] width 16 height 25
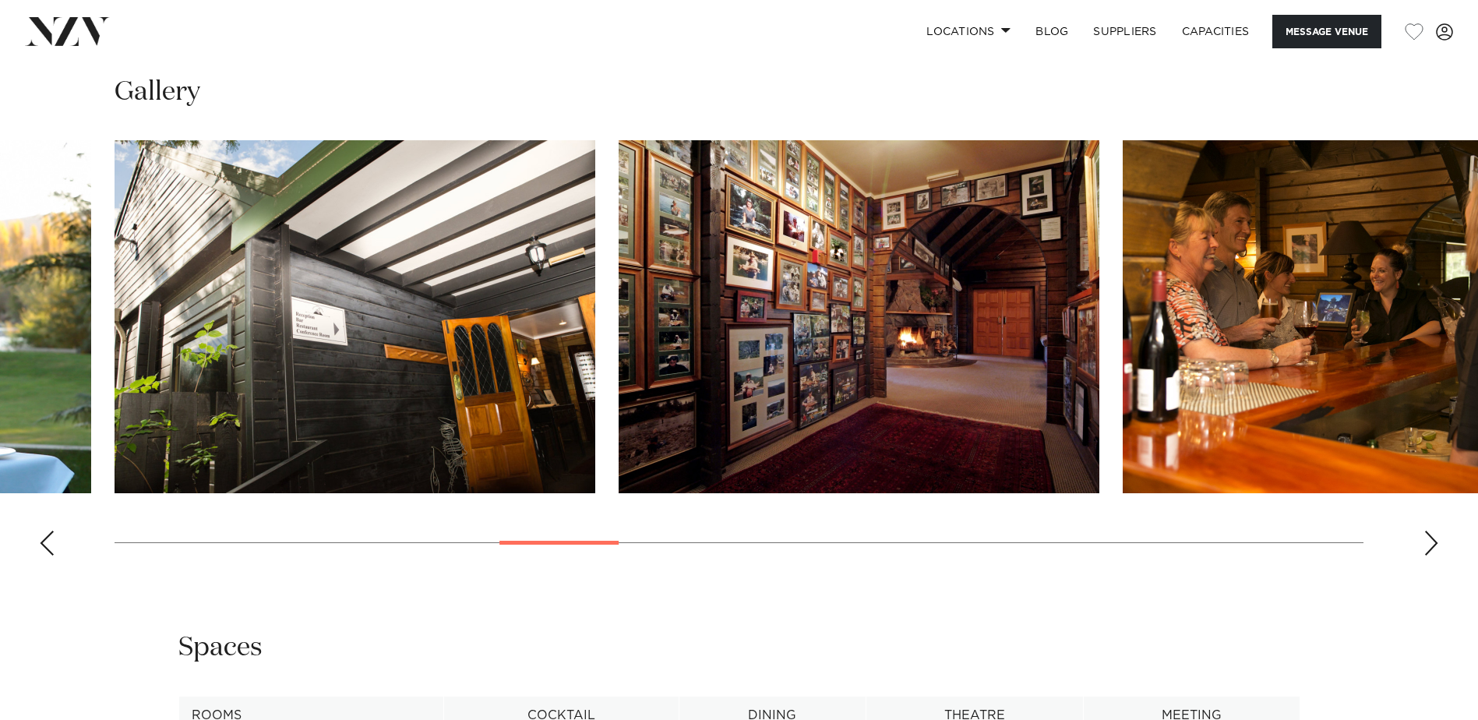
click at [1437, 538] on div "Next slide" at bounding box center [1432, 543] width 16 height 25
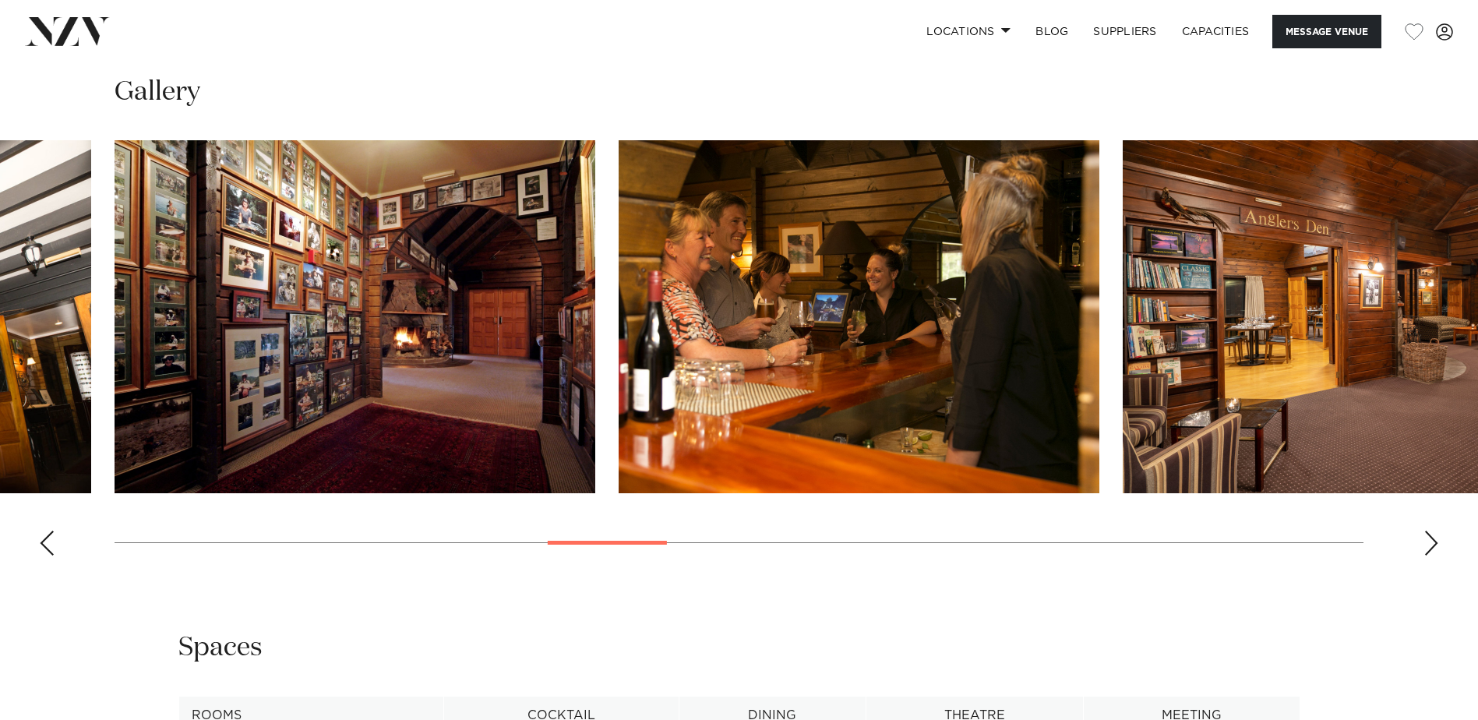
click at [1439, 535] on div "Next slide" at bounding box center [1432, 543] width 16 height 25
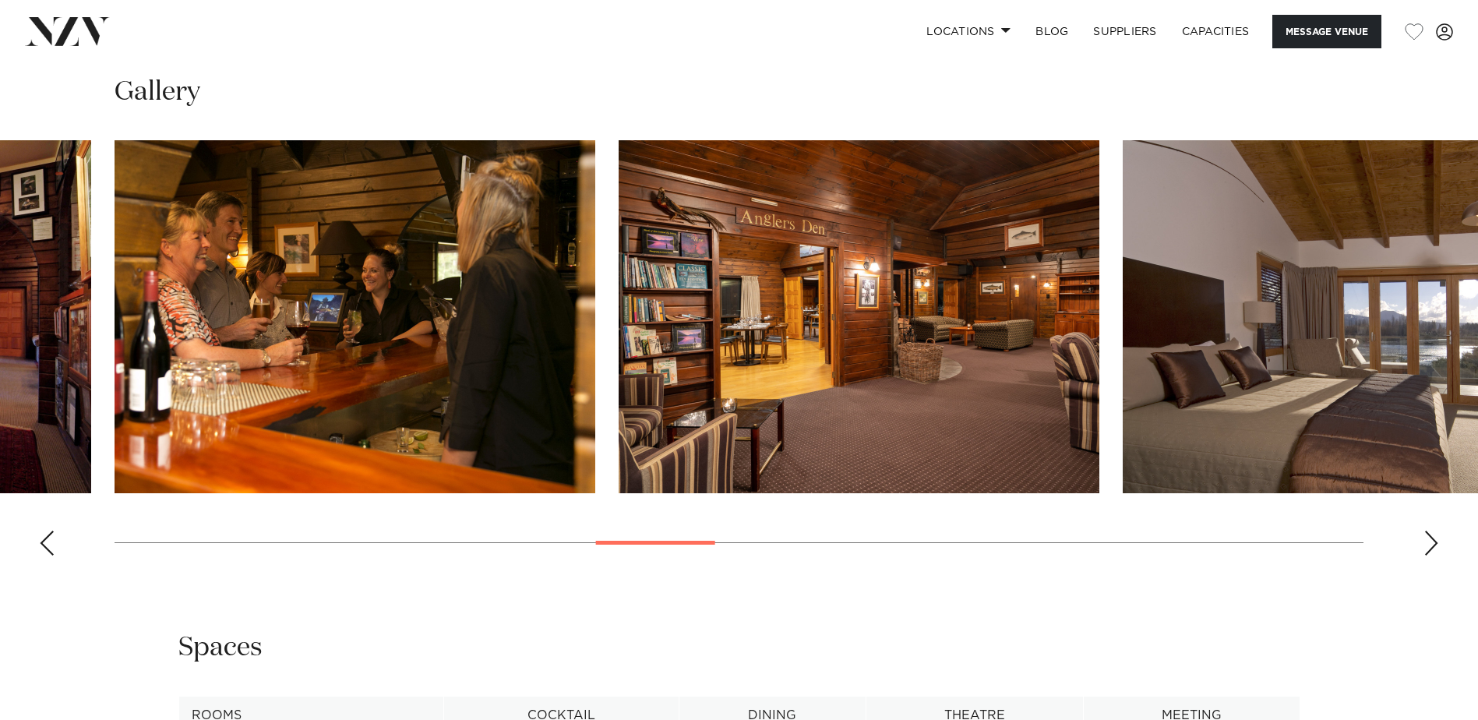
click at [1439, 535] on div "Next slide" at bounding box center [1432, 543] width 16 height 25
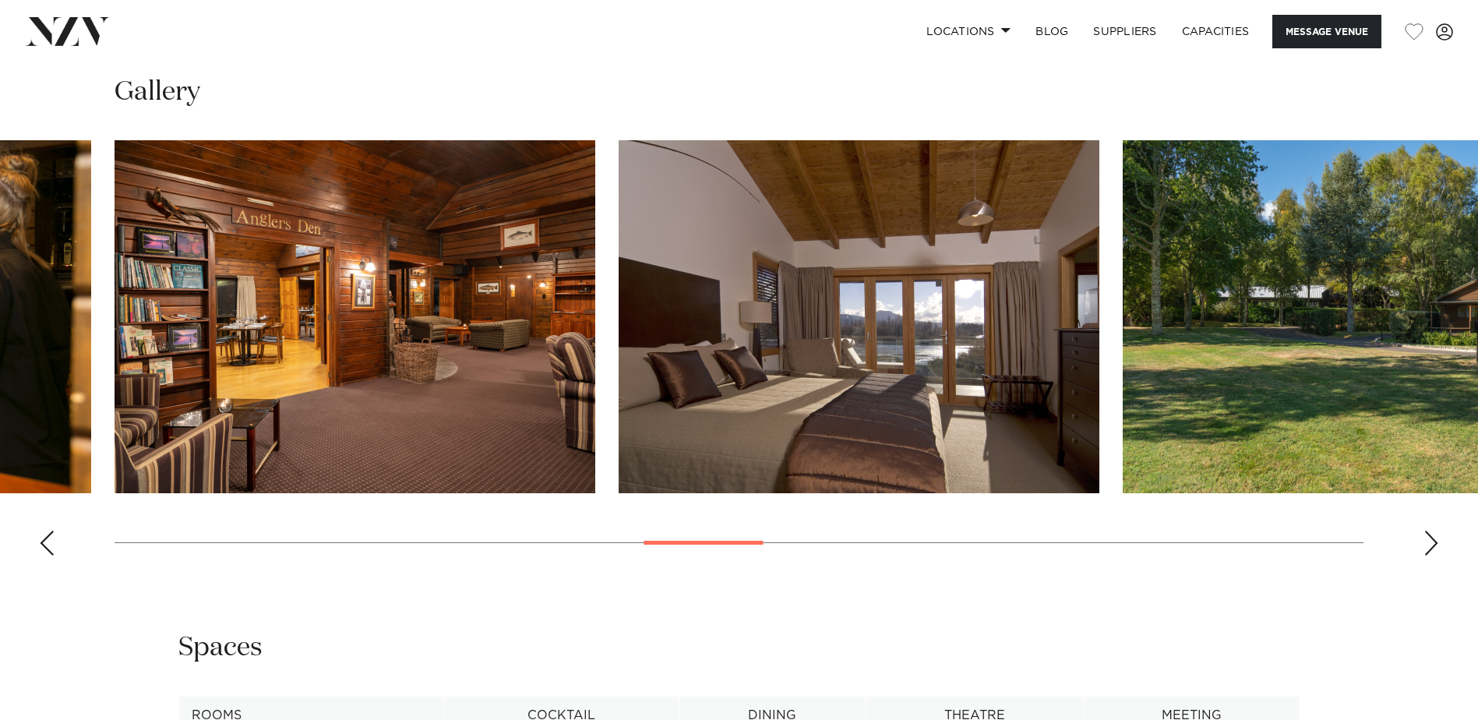
click at [1444, 535] on swiper-container at bounding box center [739, 354] width 1478 height 428
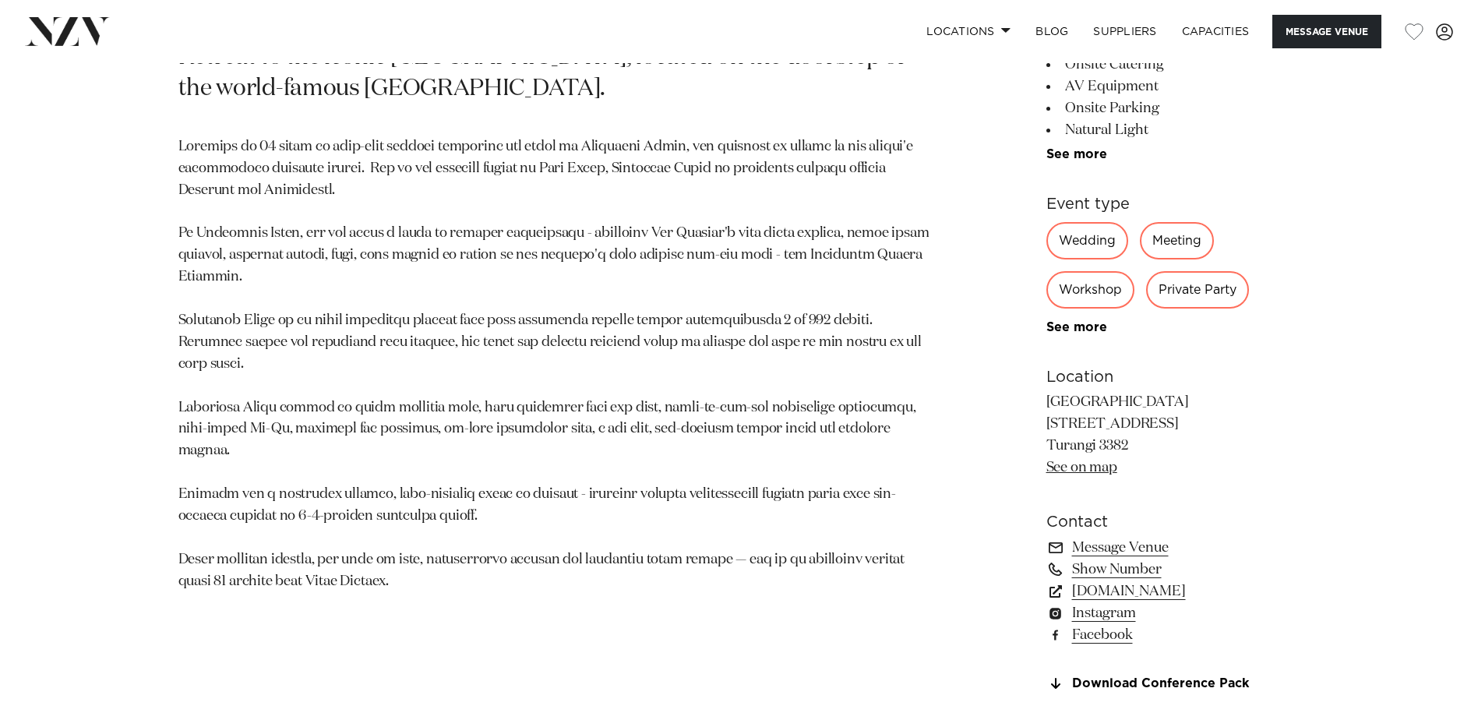
scroll to position [701, 0]
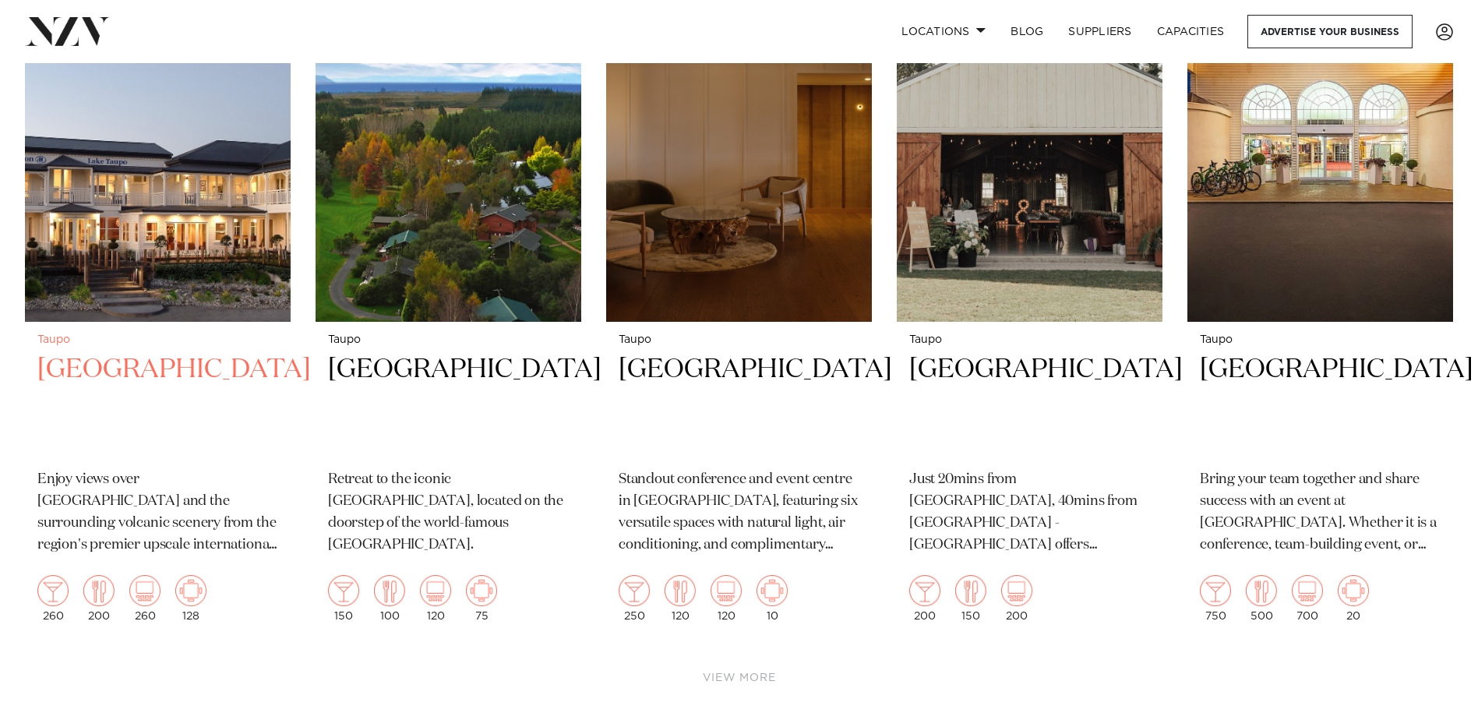
click at [157, 370] on h2 "[GEOGRAPHIC_DATA]" at bounding box center [157, 404] width 241 height 105
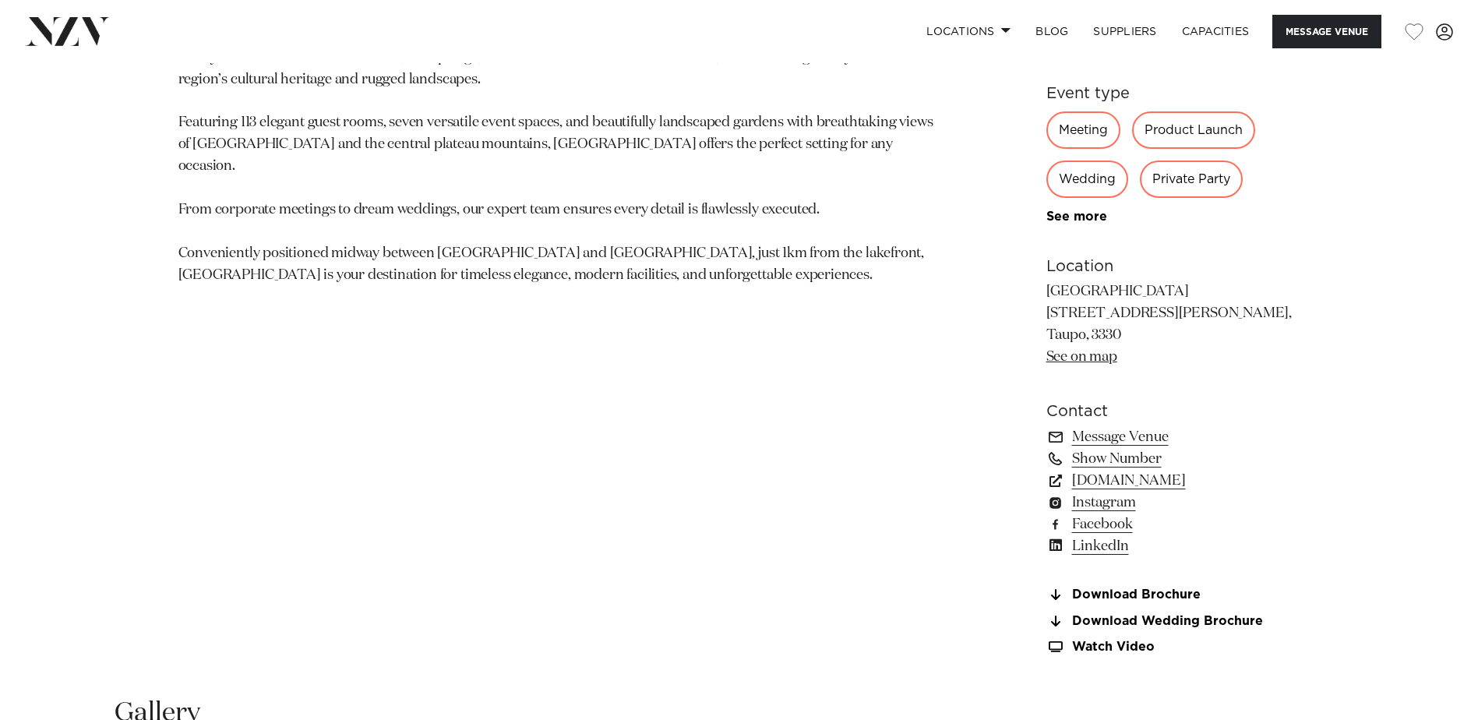
scroll to position [1013, 0]
click at [1153, 185] on div "Private Party" at bounding box center [1191, 176] width 103 height 37
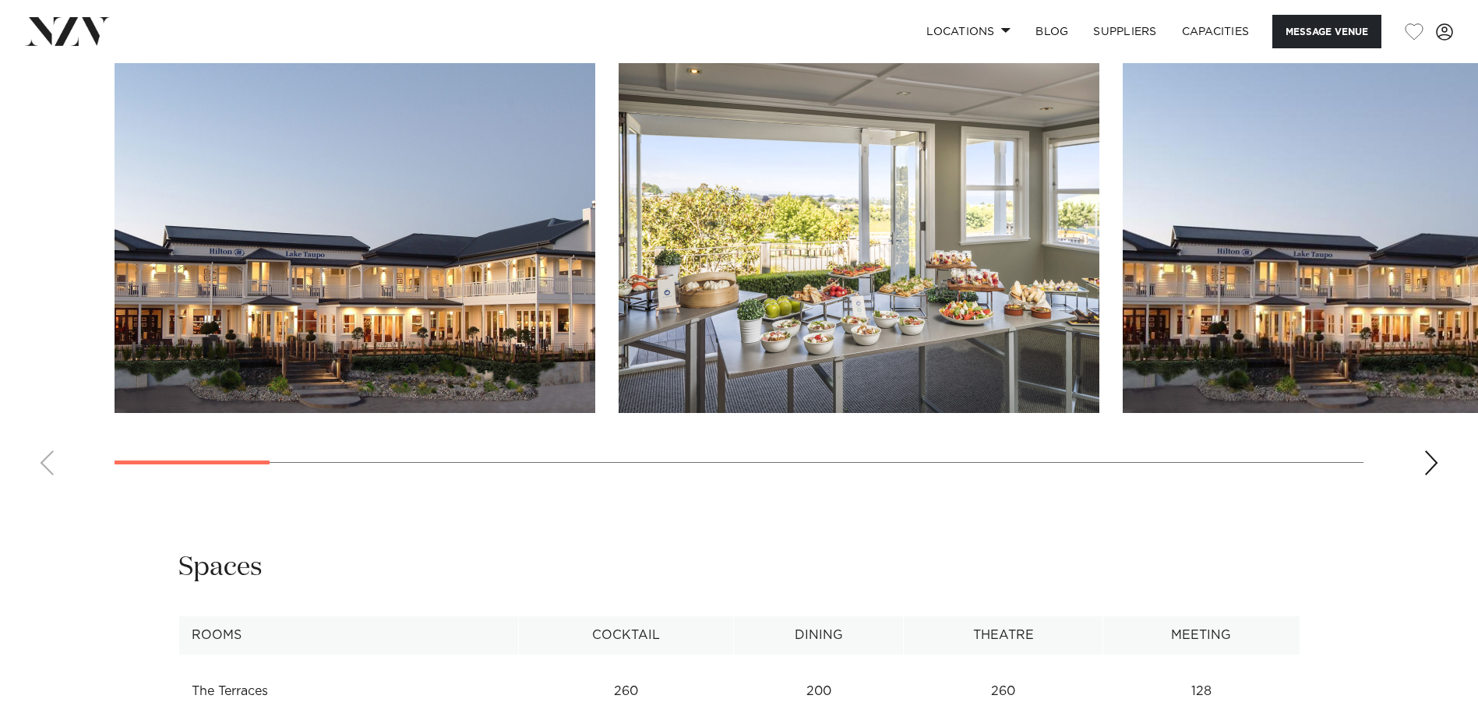
scroll to position [1637, 0]
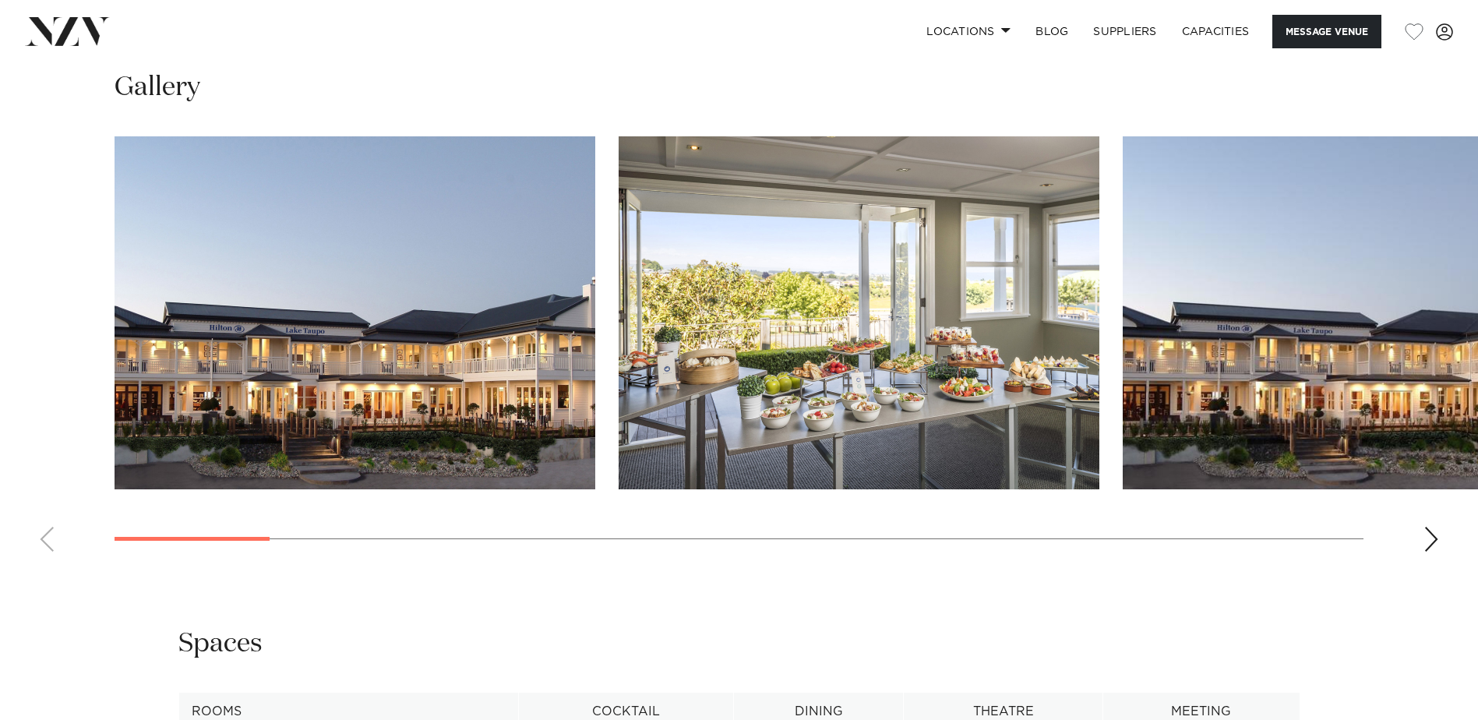
click at [1426, 538] on div "Next slide" at bounding box center [1432, 539] width 16 height 25
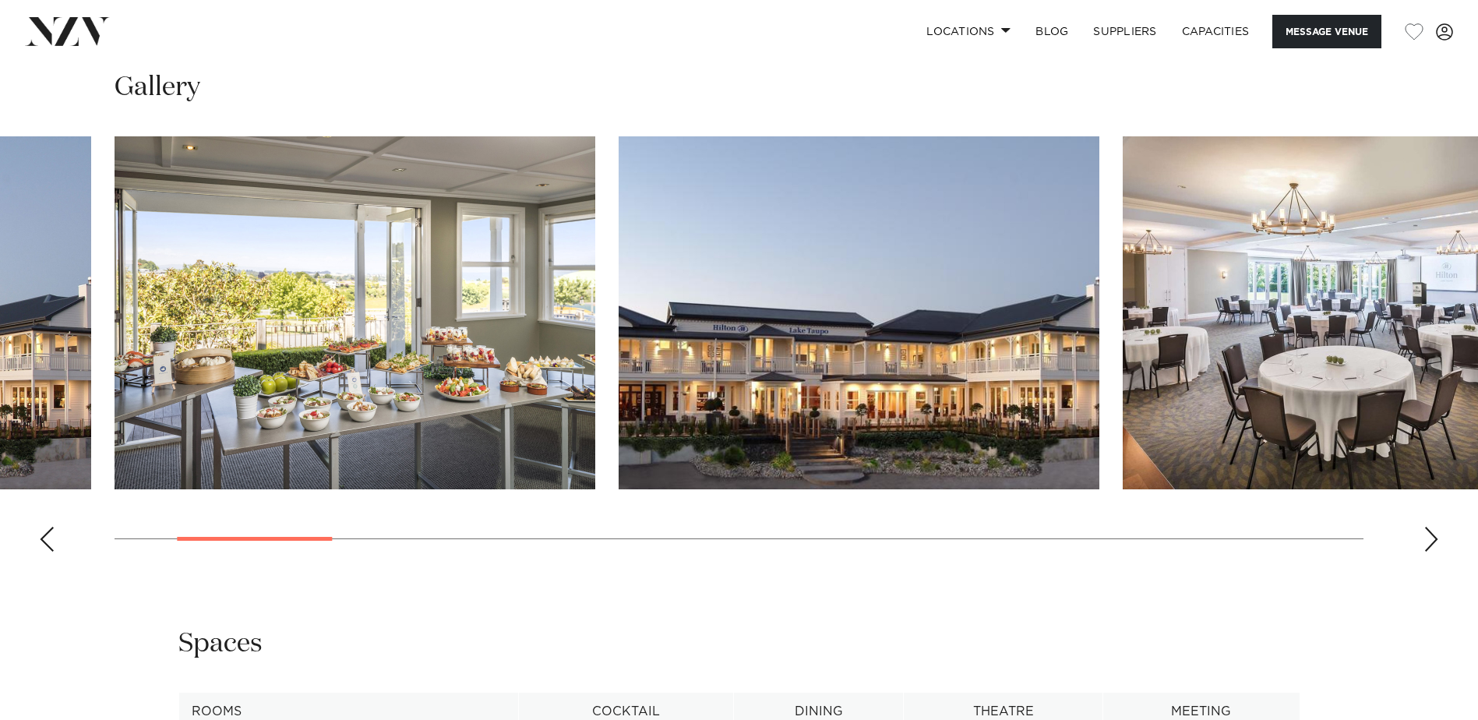
click at [1428, 538] on div "Next slide" at bounding box center [1432, 539] width 16 height 25
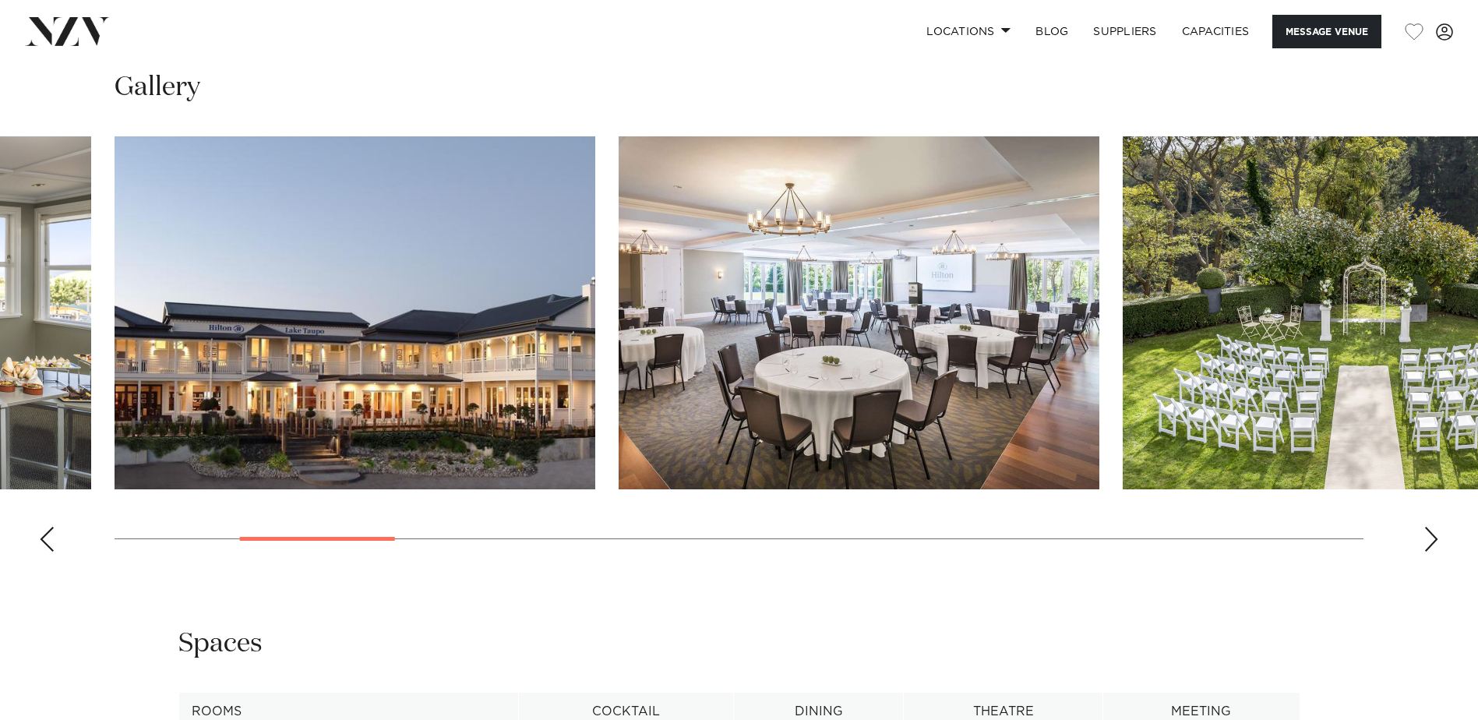
click at [1432, 535] on div "Next slide" at bounding box center [1432, 539] width 16 height 25
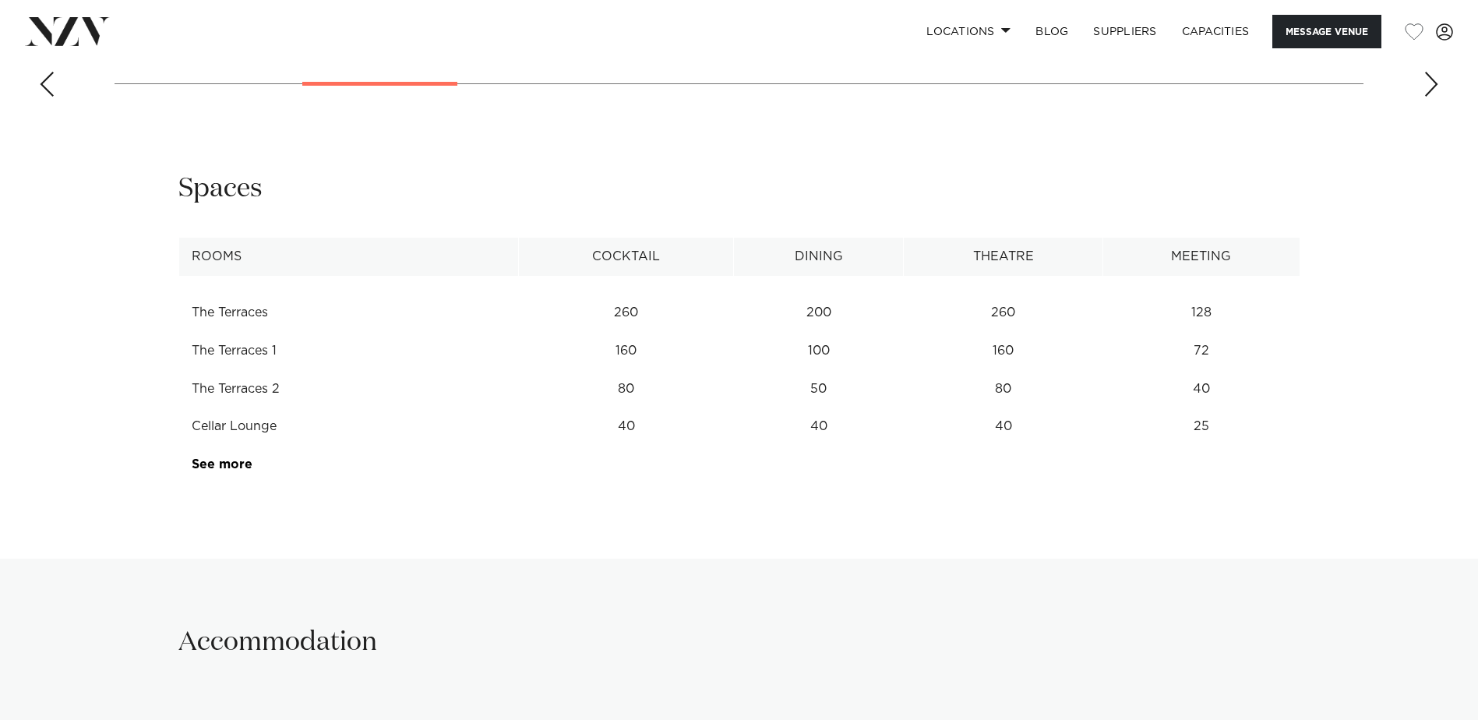
scroll to position [2182, 0]
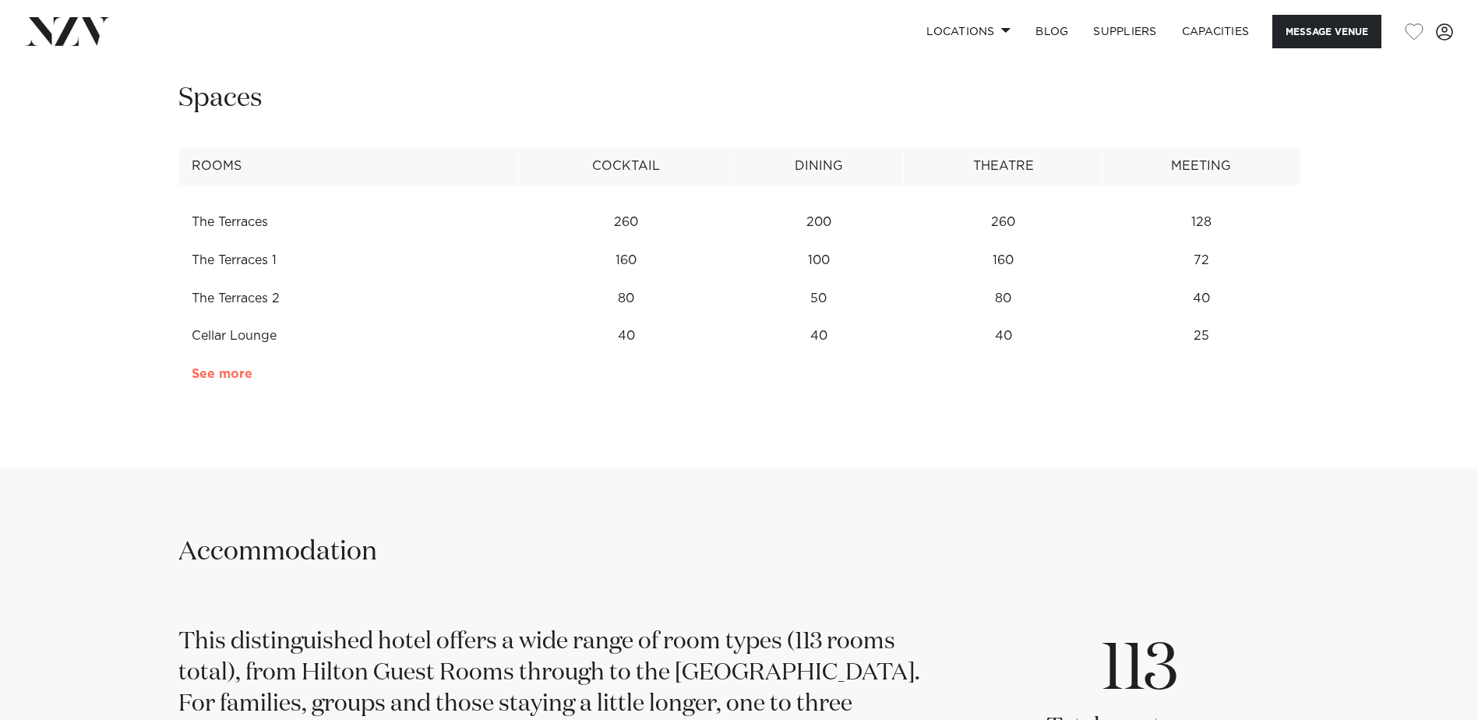
click at [226, 373] on link "See more" at bounding box center [253, 374] width 122 height 12
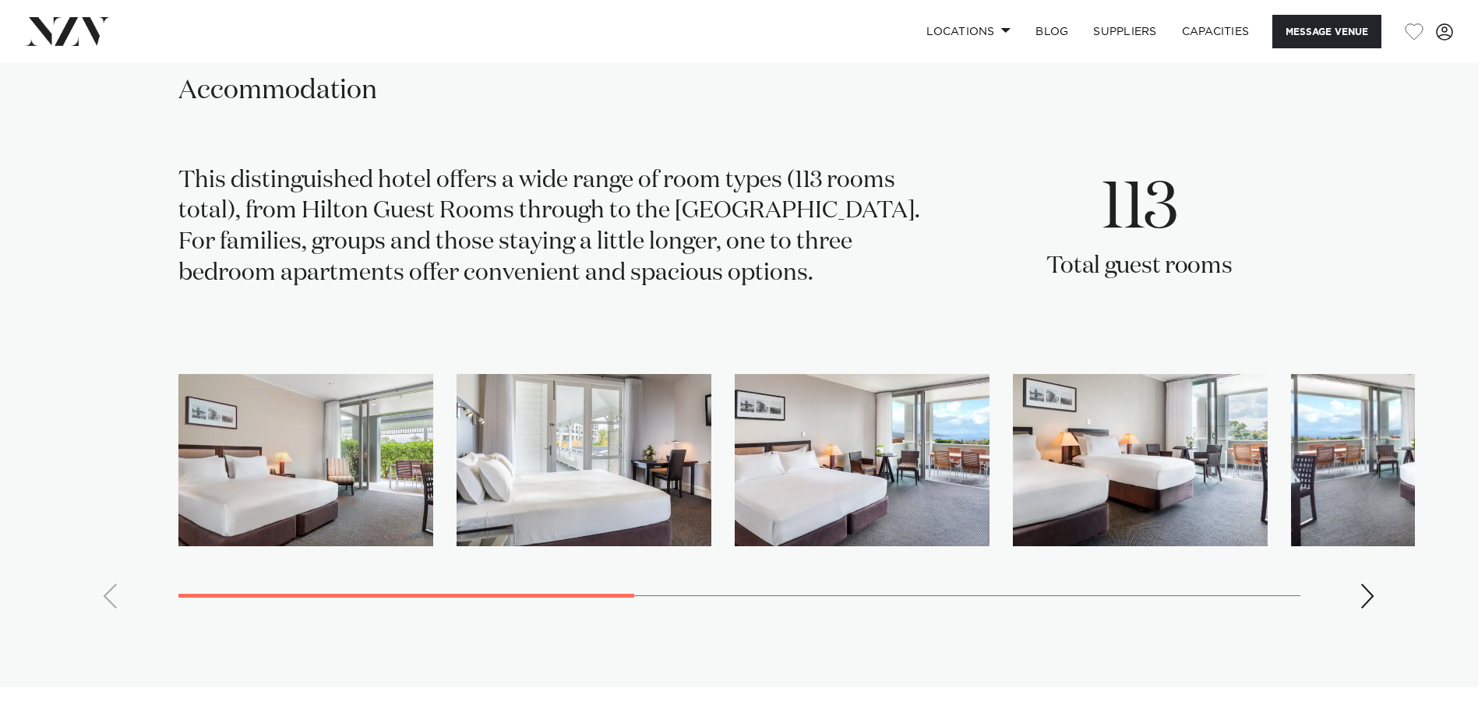
scroll to position [2806, 0]
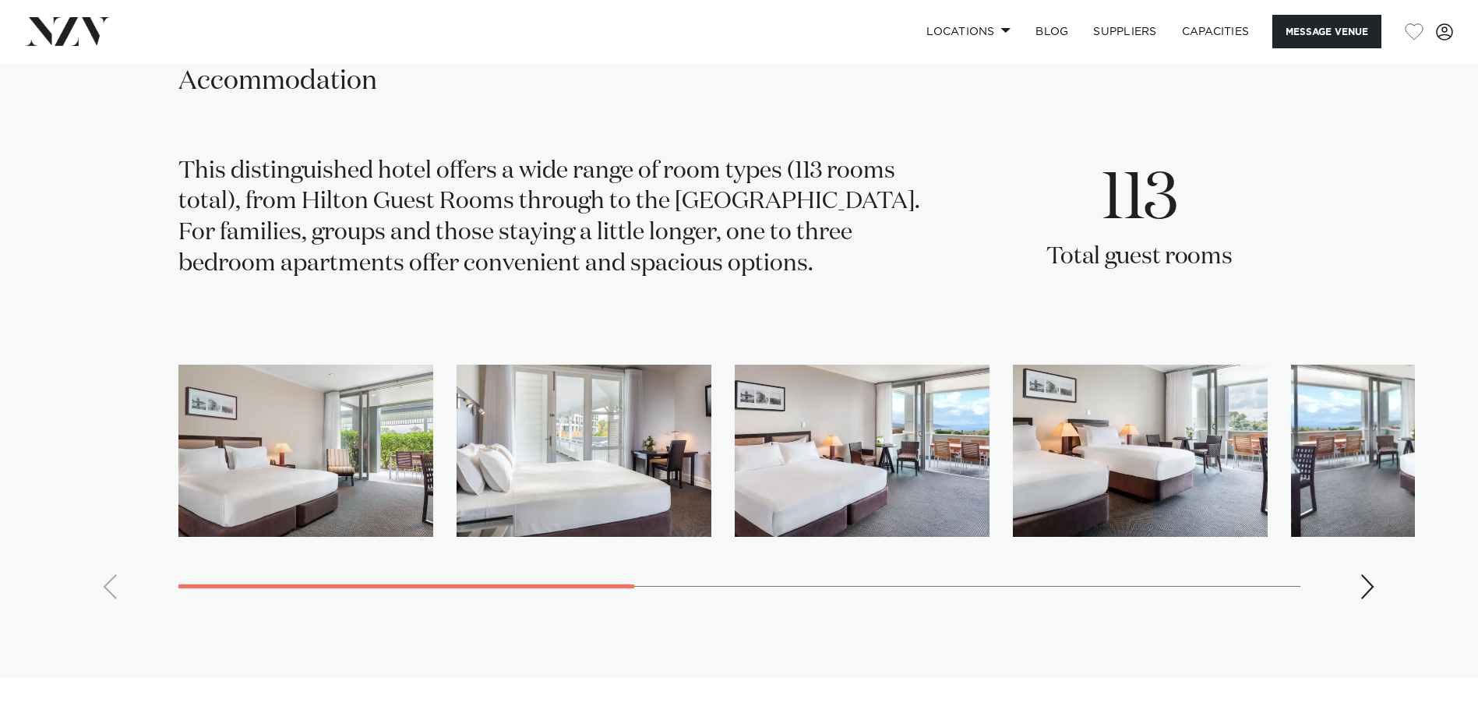
click at [1363, 580] on div "Next slide" at bounding box center [1369, 586] width 16 height 25
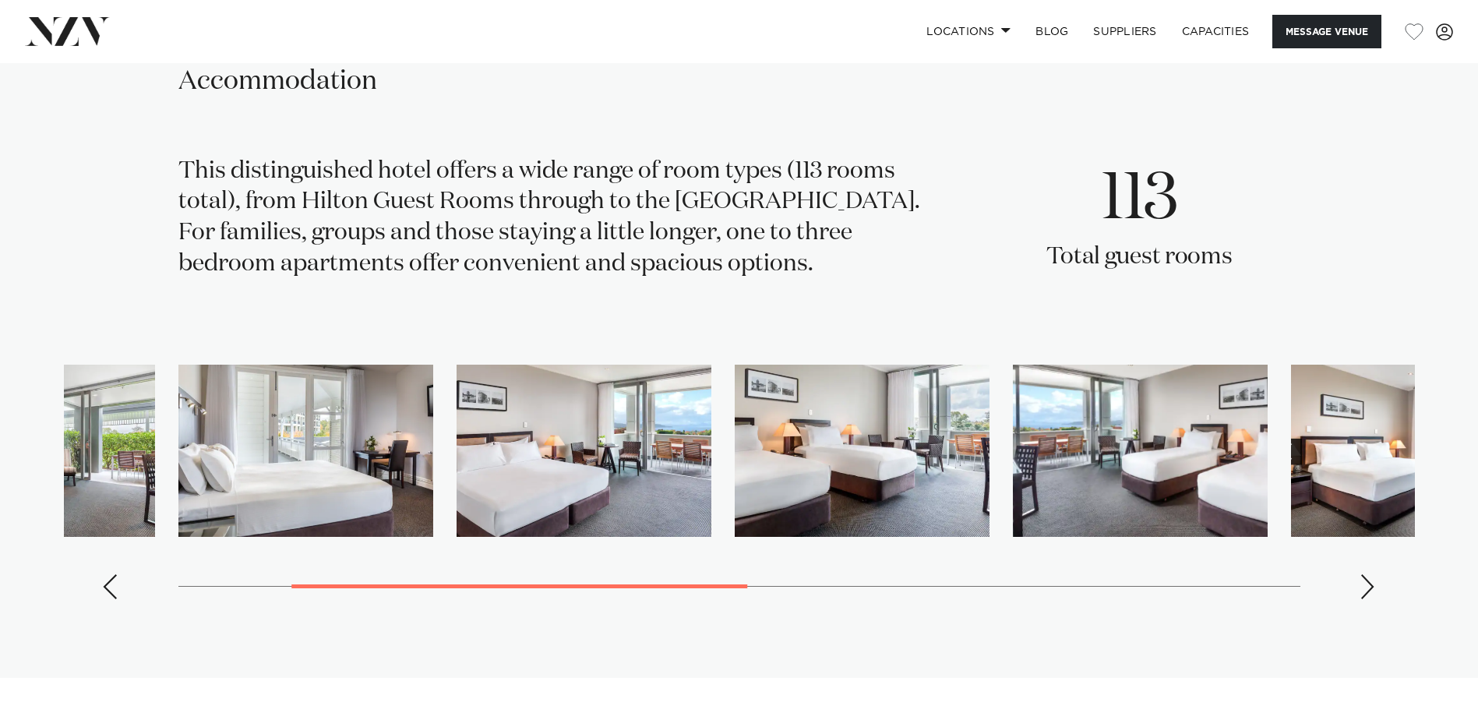
click at [1364, 580] on div "Next slide" at bounding box center [1369, 586] width 16 height 25
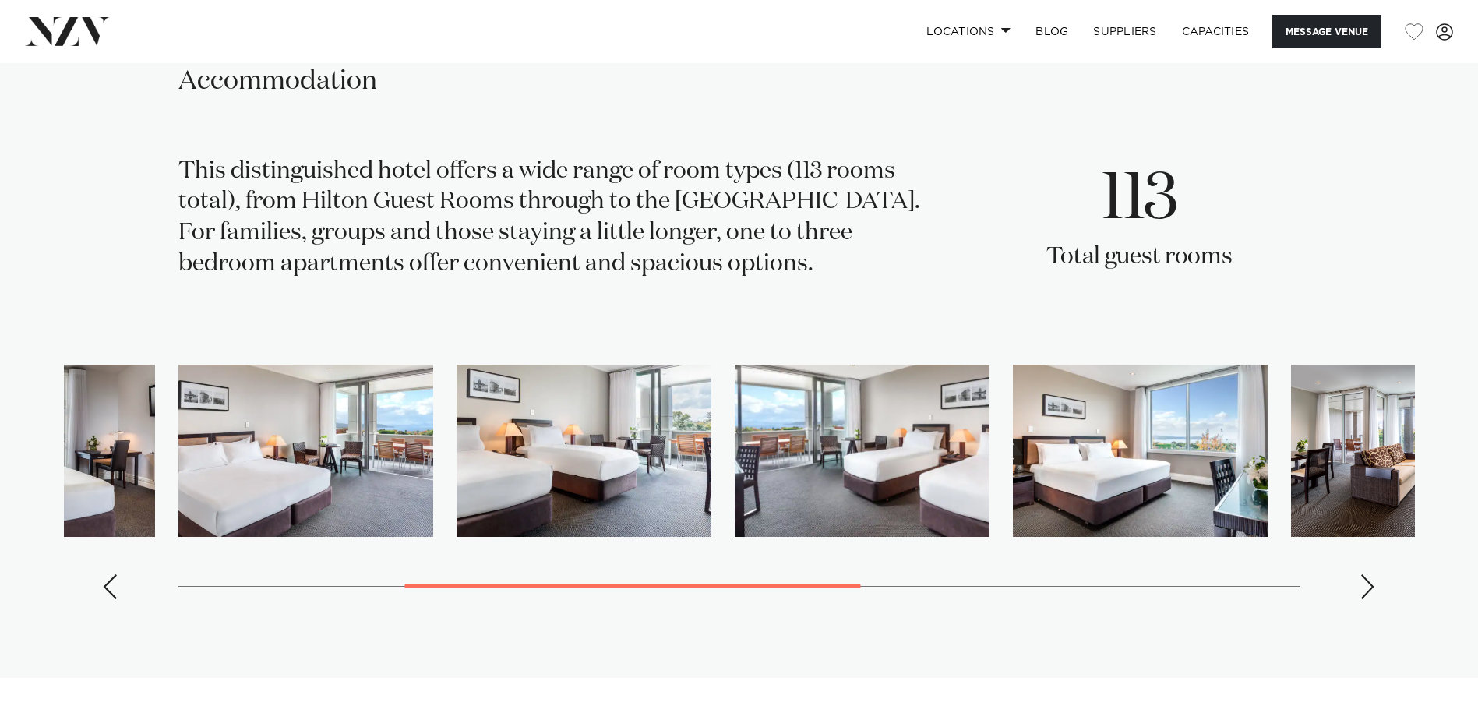
click at [1364, 580] on div "Next slide" at bounding box center [1369, 586] width 16 height 25
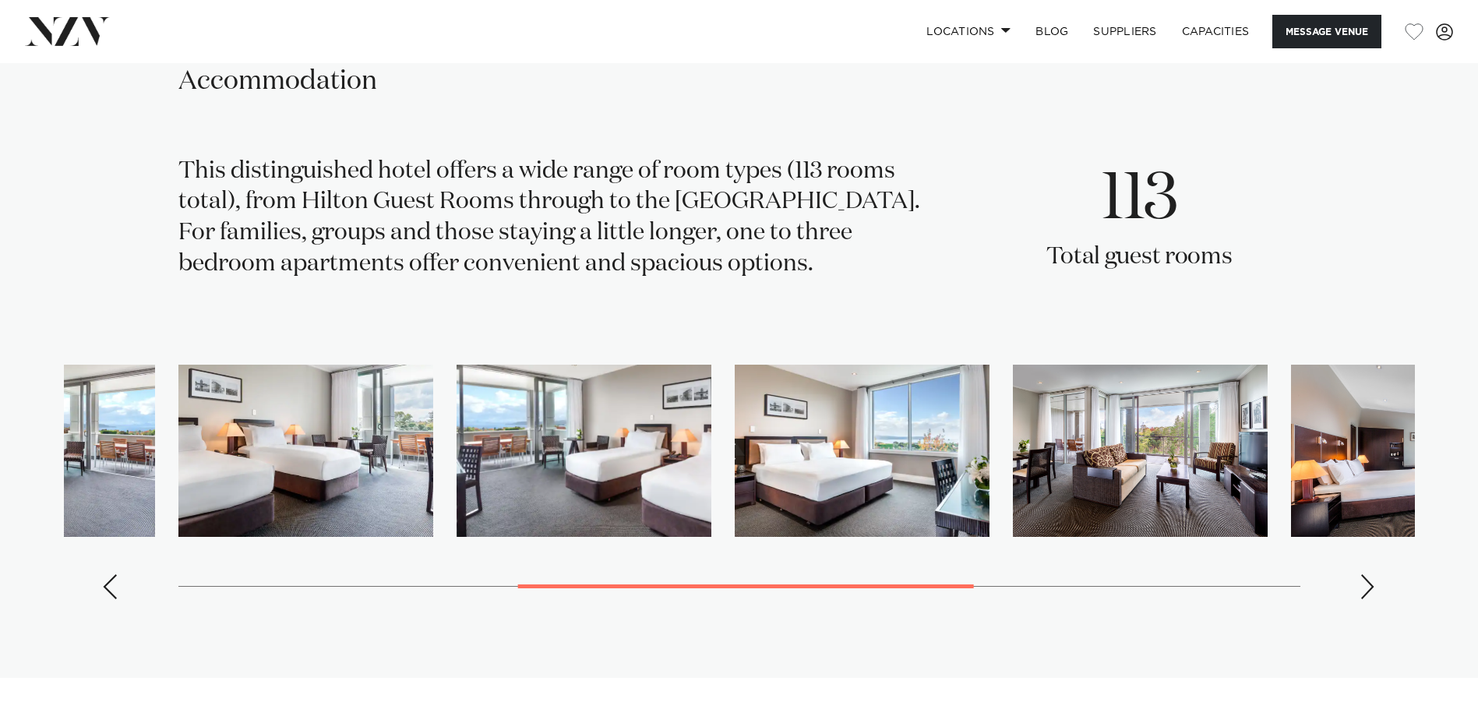
click at [1365, 579] on div "Next slide" at bounding box center [1369, 586] width 16 height 25
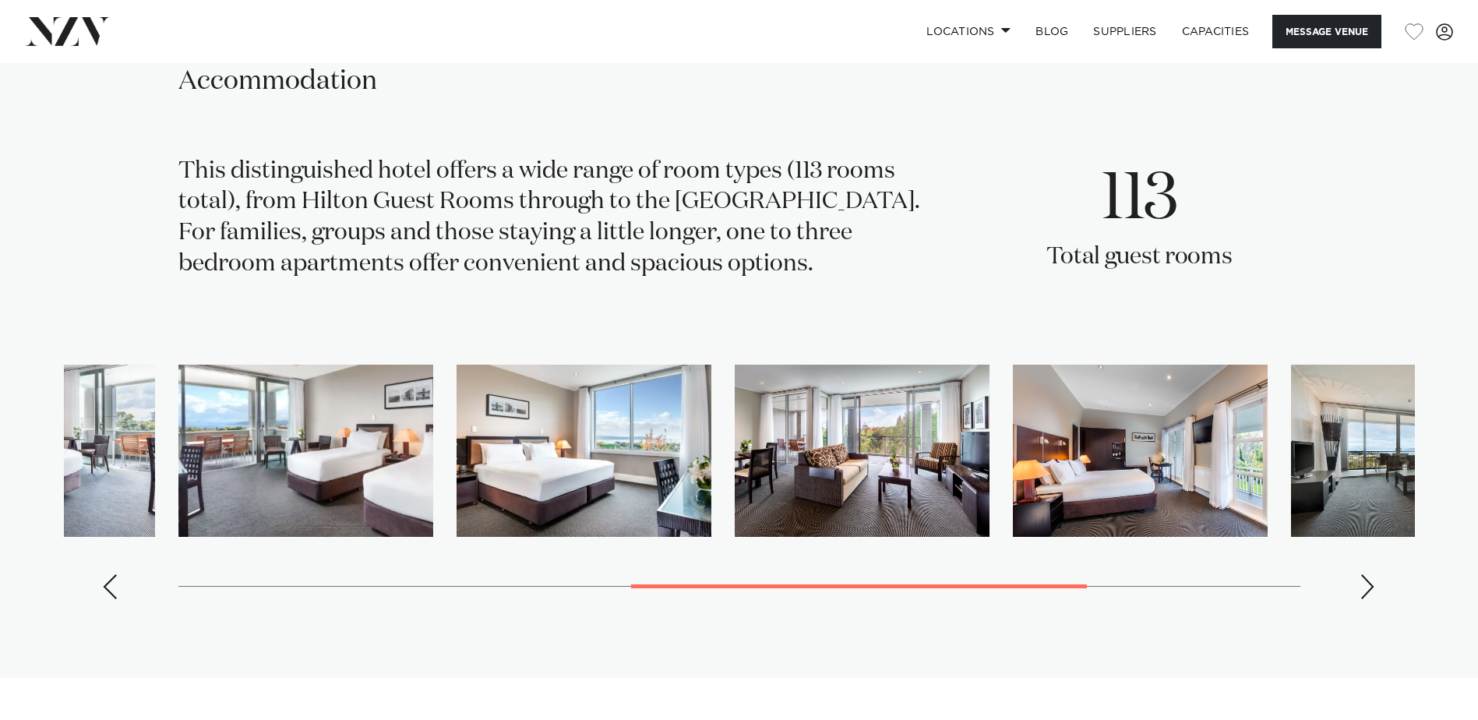
click at [1365, 578] on div "Next slide" at bounding box center [1369, 586] width 16 height 25
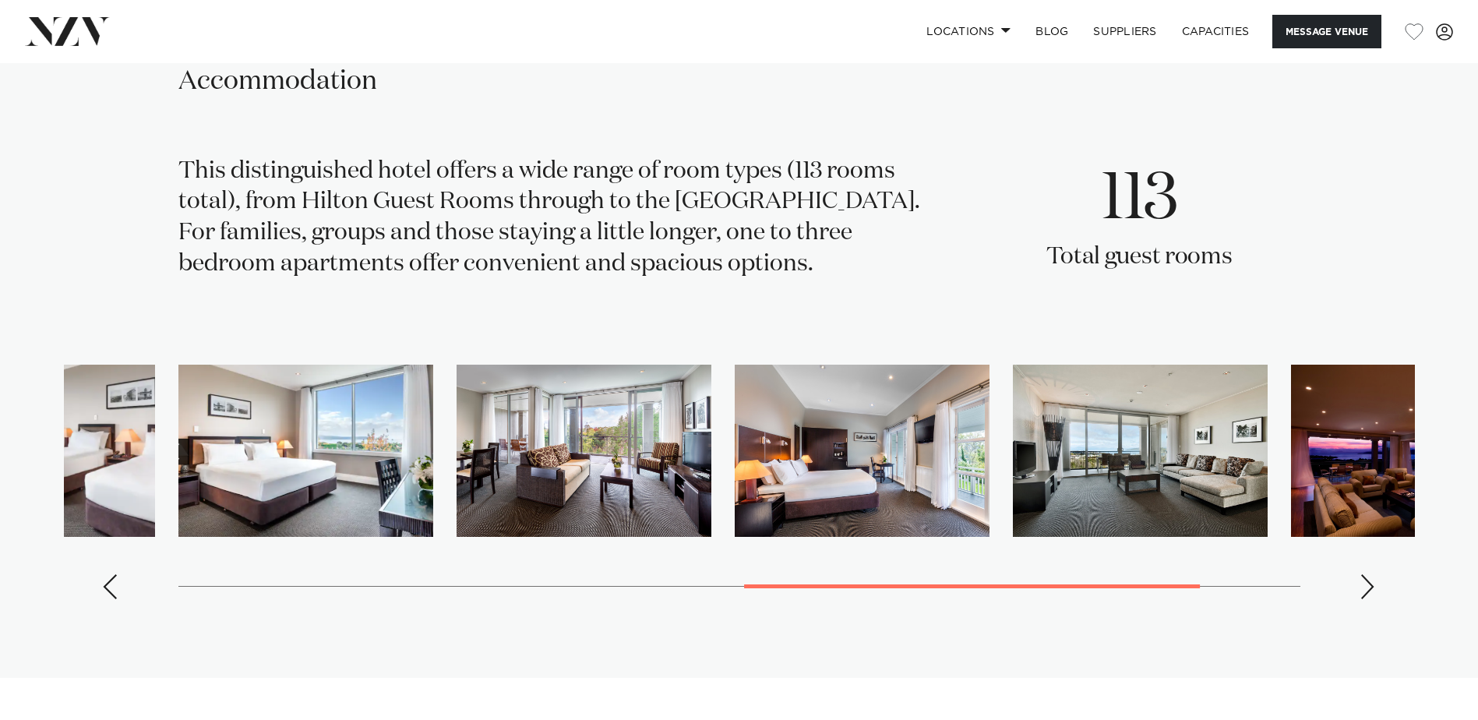
click at [1366, 578] on div "Next slide" at bounding box center [1369, 586] width 16 height 25
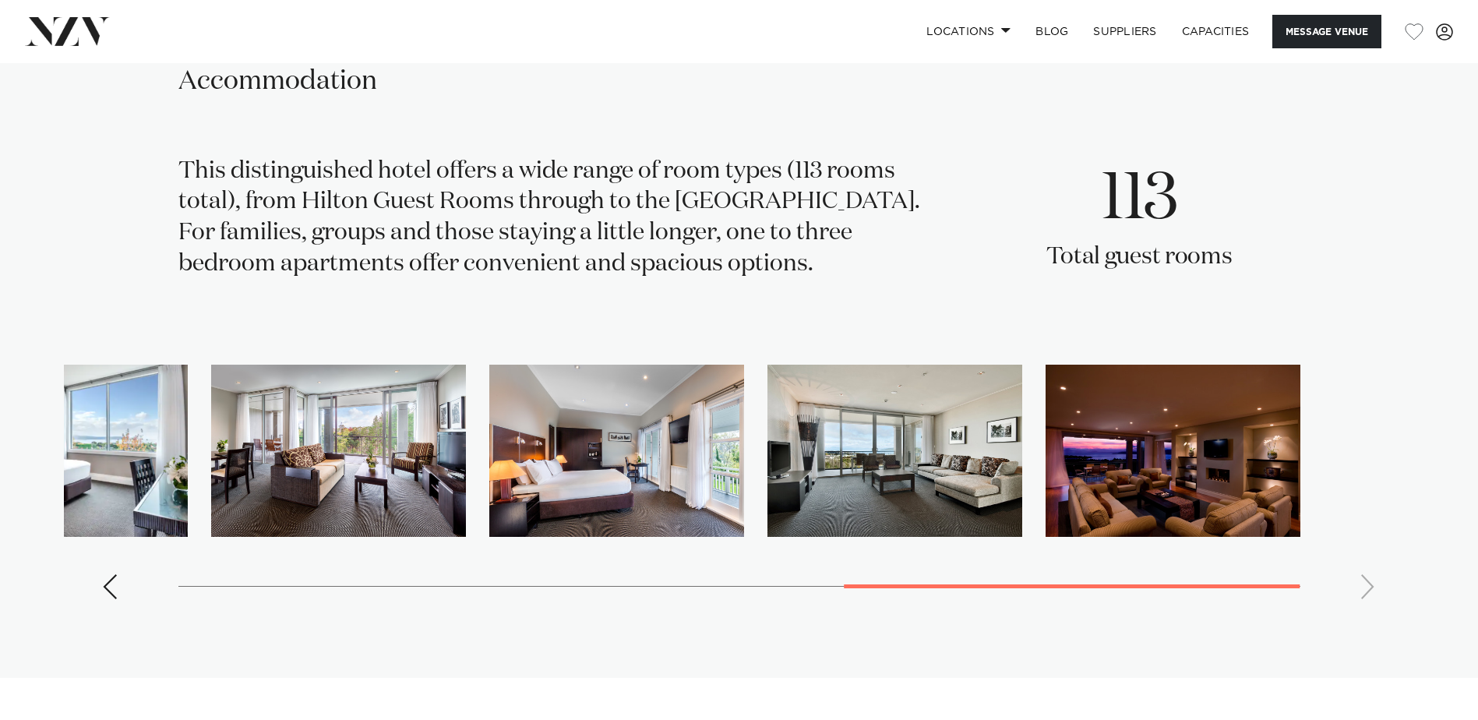
click at [1366, 578] on swiper-container at bounding box center [739, 488] width 1351 height 247
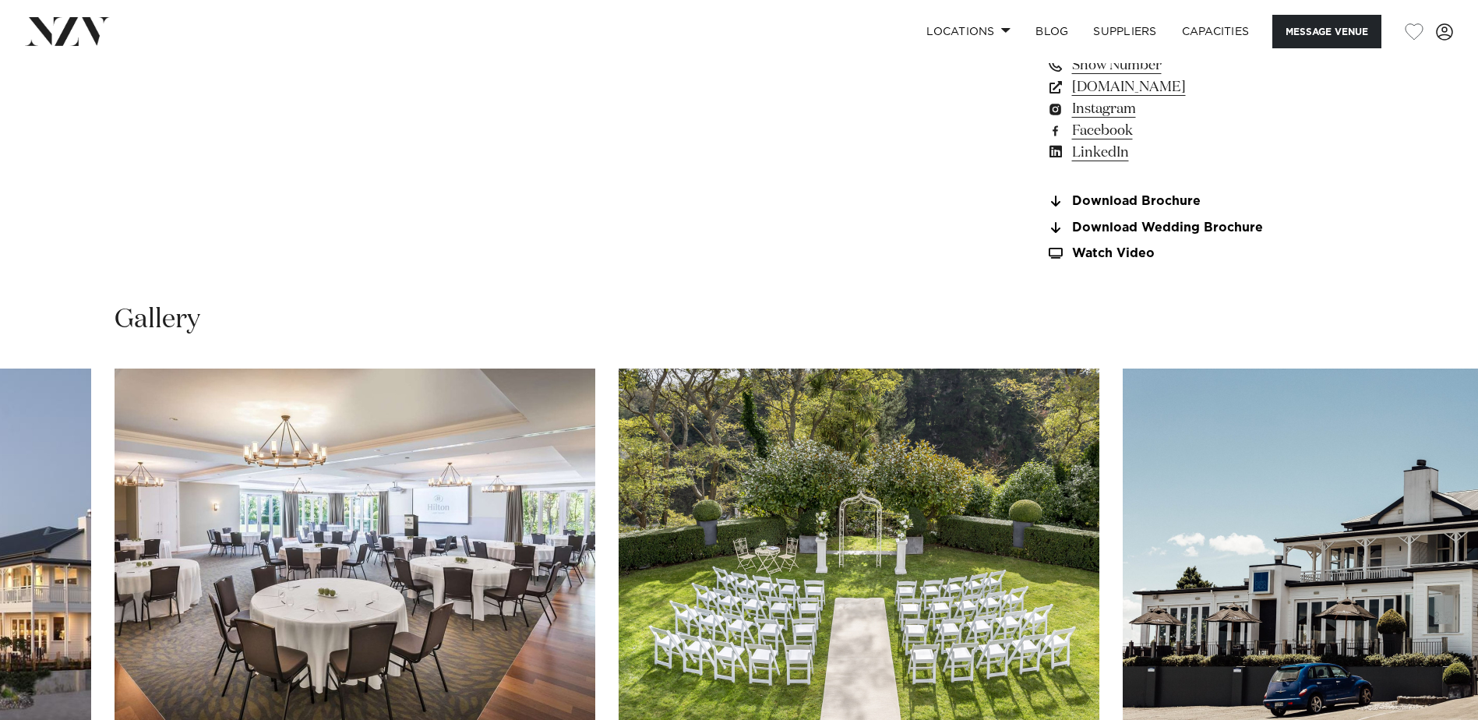
scroll to position [1403, 0]
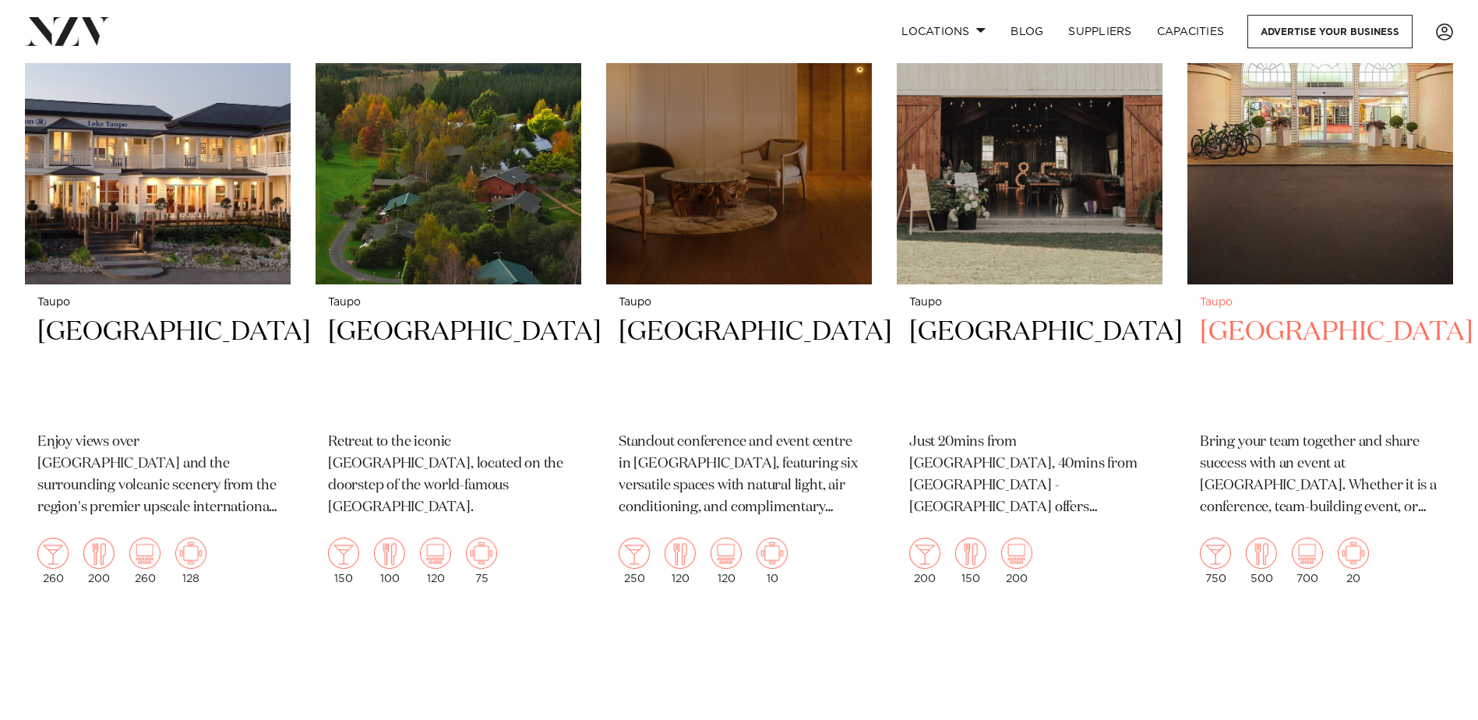
scroll to position [623, 0]
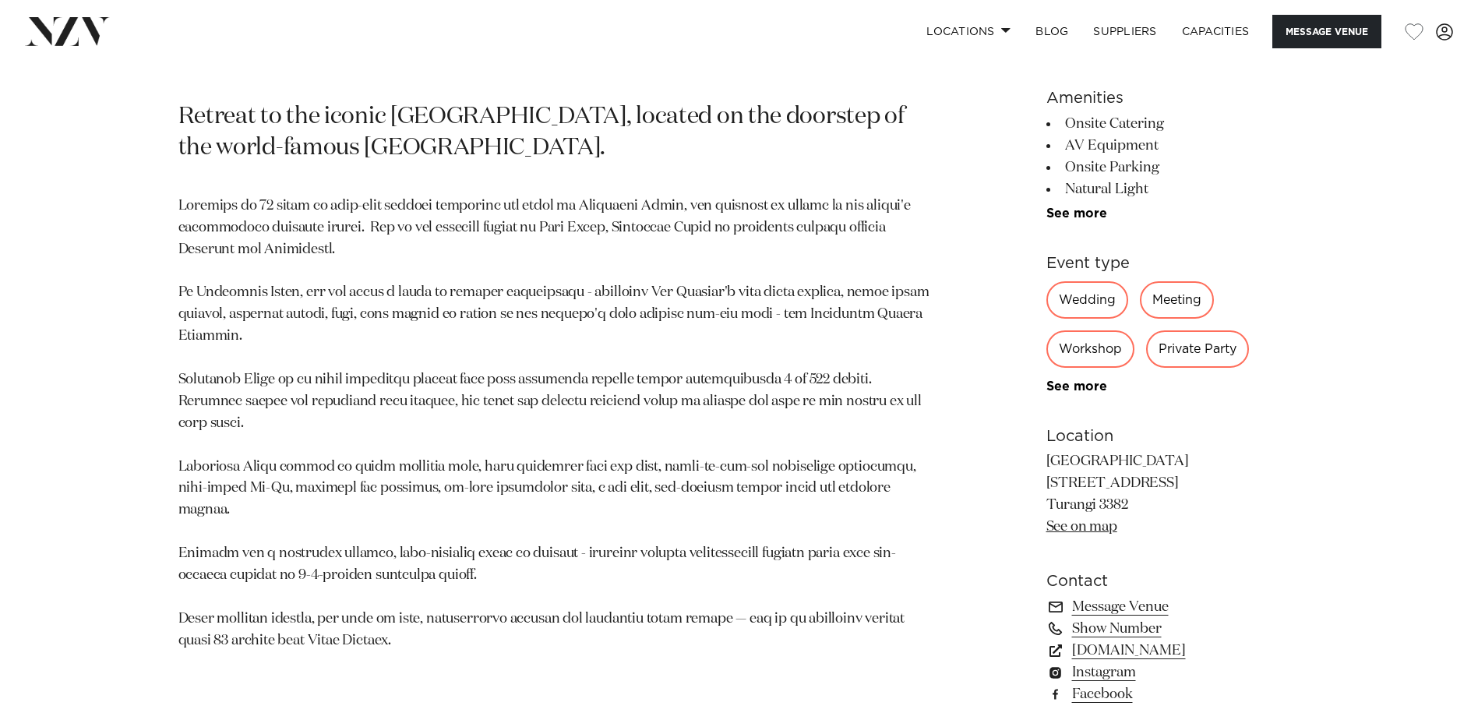
scroll to position [857, 0]
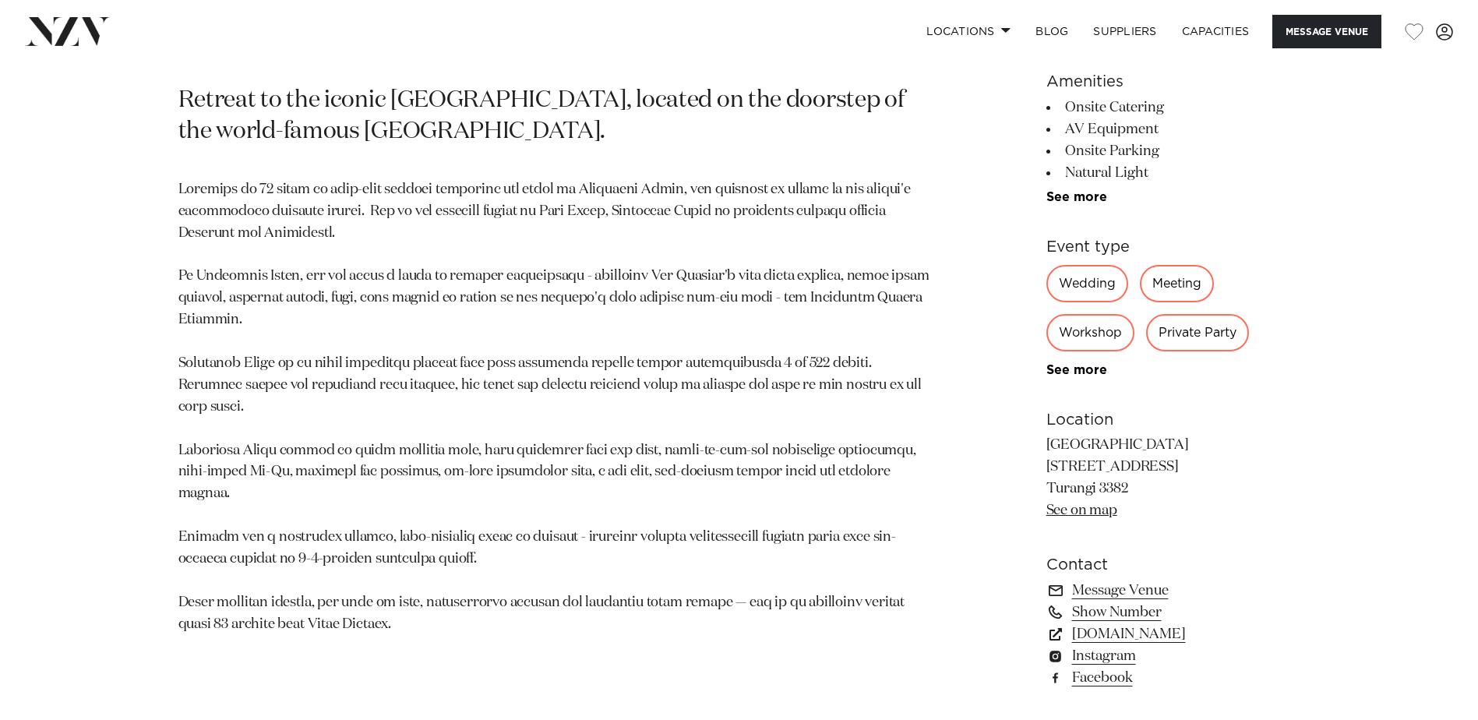
click at [1079, 508] on link "See on map" at bounding box center [1082, 510] width 71 height 14
